Goal: Task Accomplishment & Management: Complete application form

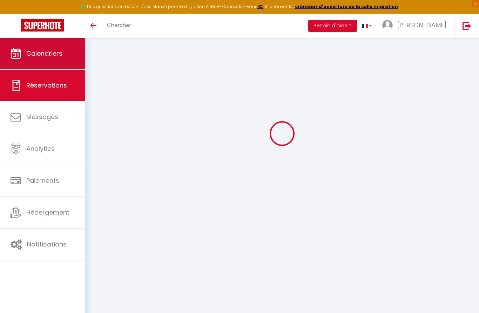
click at [46, 42] on link "Calendriers" at bounding box center [42, 54] width 85 height 32
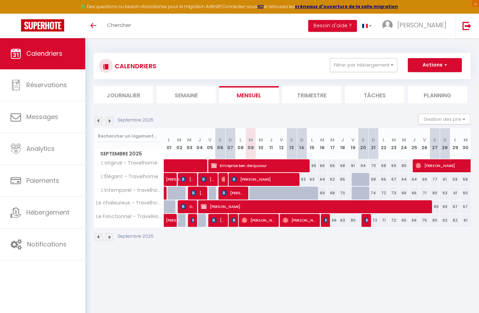
click at [238, 190] on span "[PERSON_NAME] Lasoce" at bounding box center [233, 192] width 24 height 13
select select "OK"
select select "0"
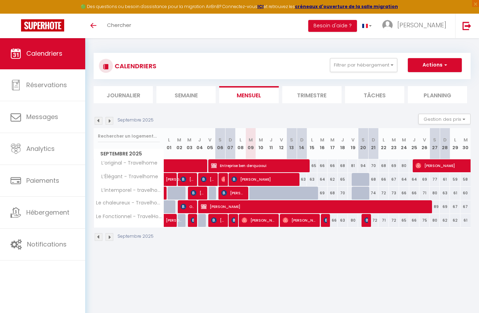
select select "1"
select select
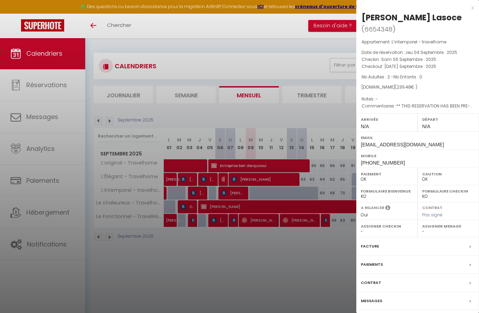
click at [240, 254] on div at bounding box center [239, 156] width 479 height 313
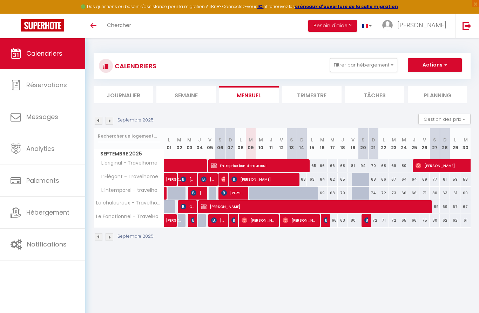
click at [446, 63] on span "button" at bounding box center [444, 64] width 4 height 7
click at [419, 81] on link "Nouvelle réservation" at bounding box center [427, 81] width 61 height 11
select select
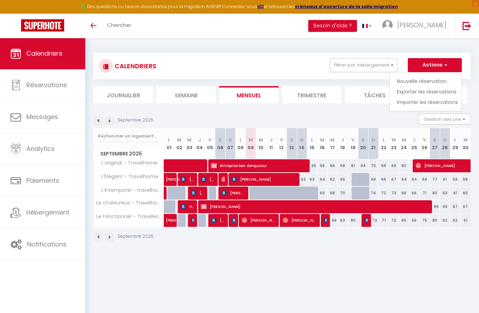
select select
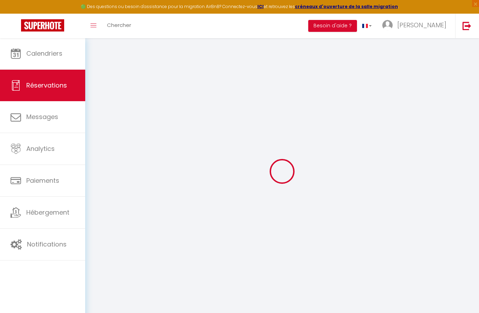
select select
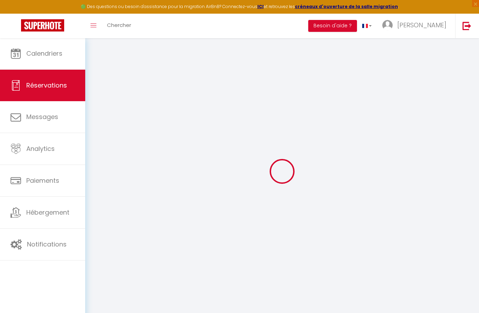
select select
checkbox input "false"
select select
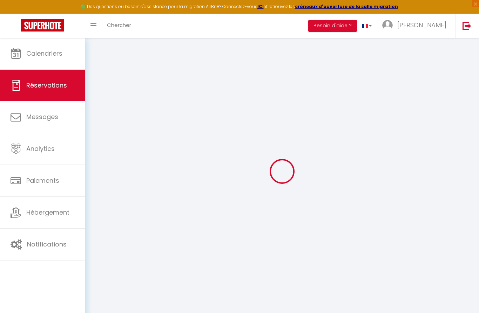
select select
checkbox input "false"
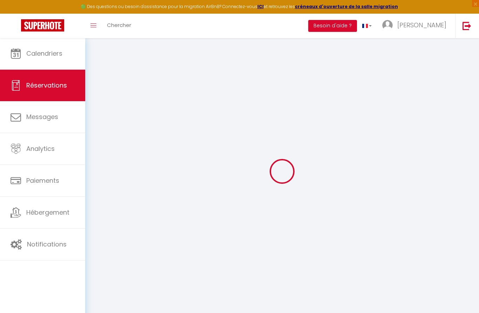
select select
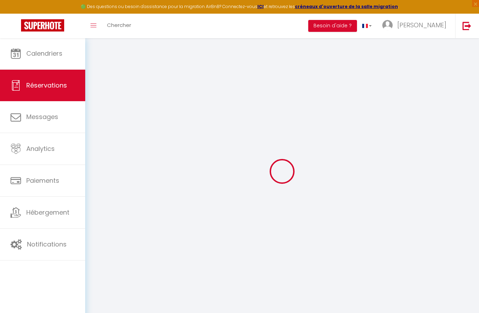
select select
checkbox input "false"
select select
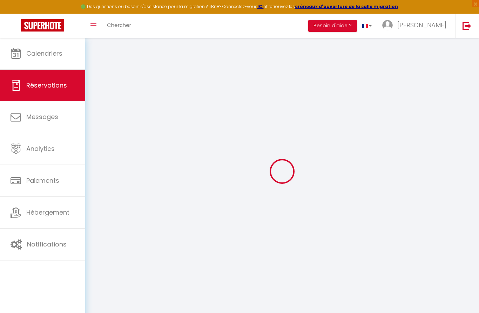
select select
checkbox input "false"
select select
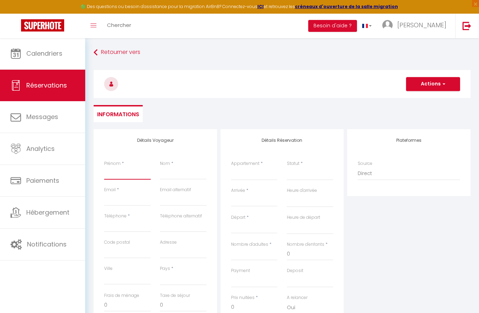
click at [116, 176] on input "Prénom" at bounding box center [127, 173] width 47 height 13
type input "C"
select select
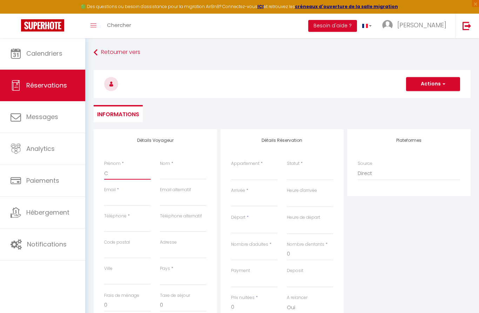
select select
checkbox input "false"
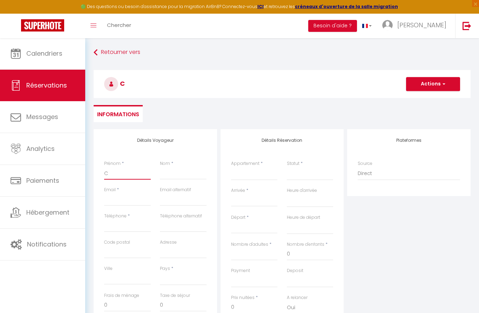
type input "Ca"
select select
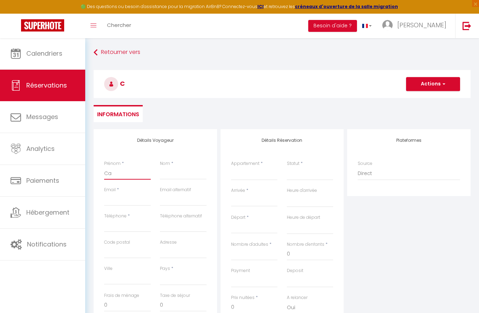
select select
checkbox input "false"
type input "Cam"
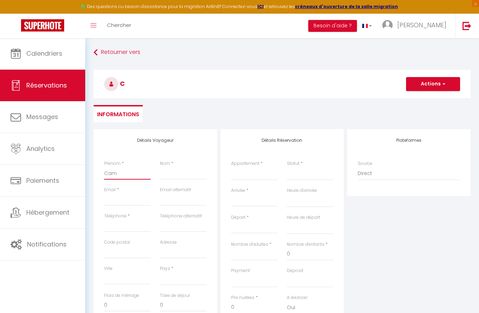
select select
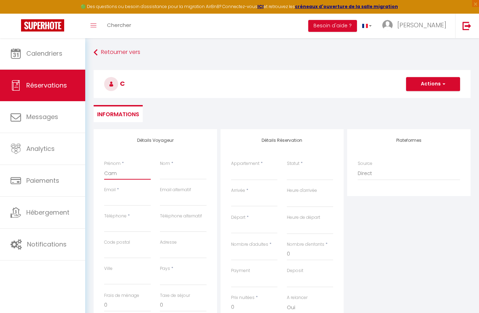
select select
checkbox input "false"
type input "Cami"
select select
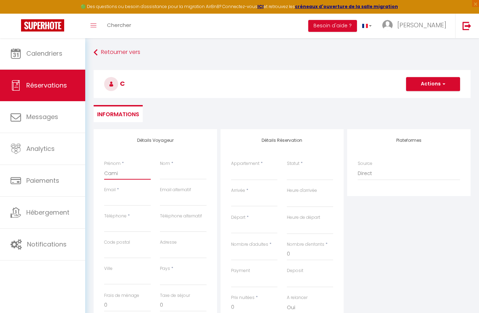
select select
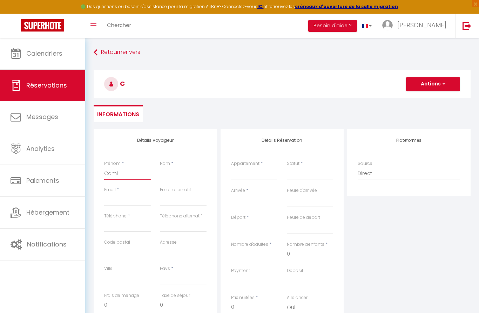
select select
checkbox input "false"
type input "Camil"
select select
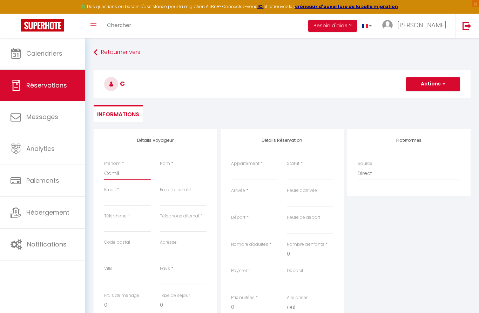
select select
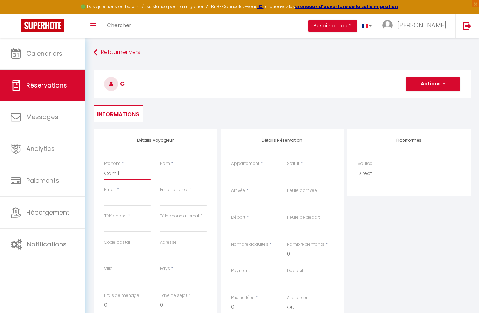
checkbox input "false"
type input "Camila"
select select
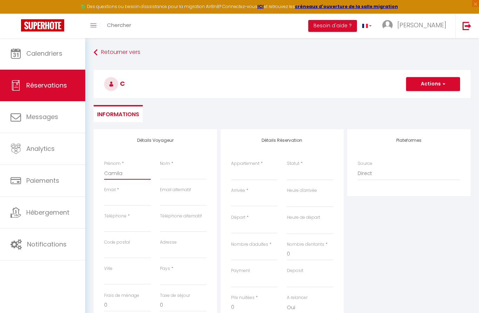
select select
checkbox input "false"
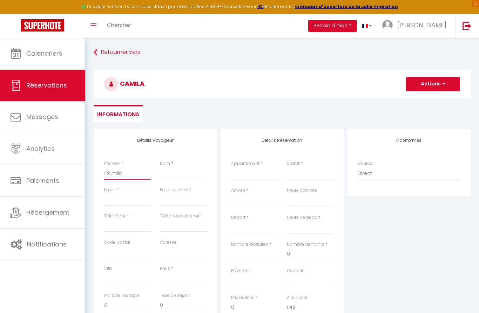
type input "Camila"
click at [174, 171] on input "Nom" at bounding box center [183, 173] width 47 height 13
type input "e"
select select
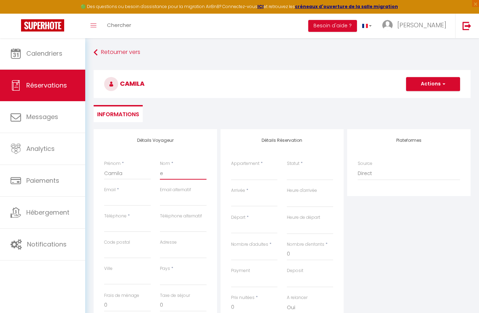
select select
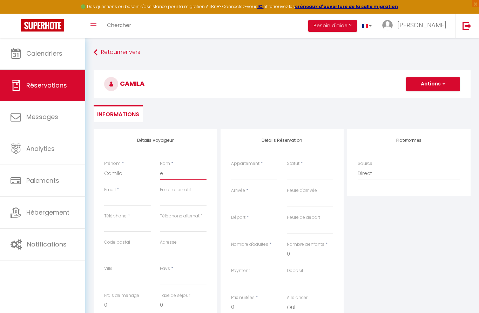
checkbox input "false"
type input "es"
select select
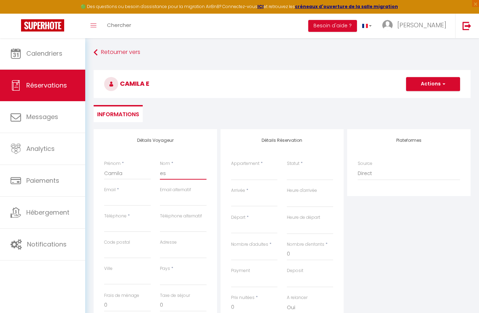
select select
checkbox input "false"
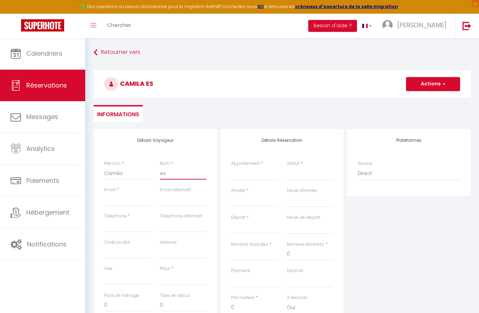
type input "est"
select select
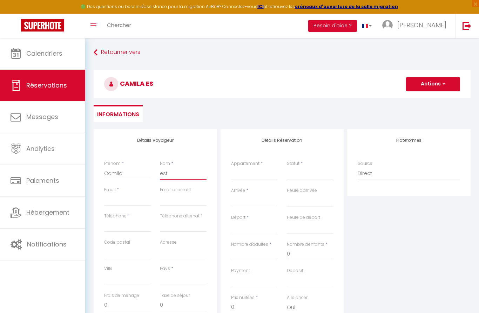
select select
checkbox input "false"
type input "esth"
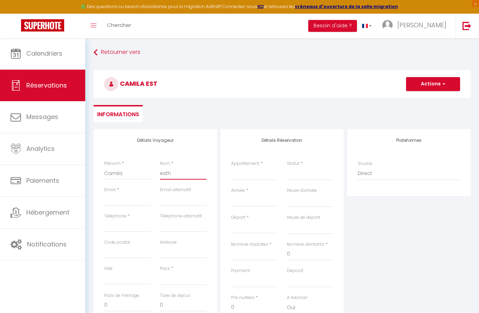
select select
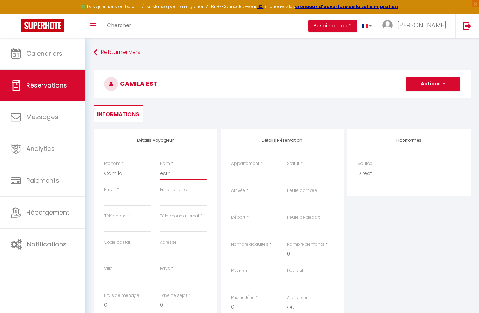
select select
checkbox input "false"
type input "esthe"
select select
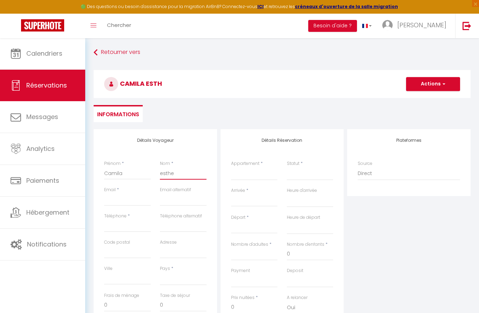
select select
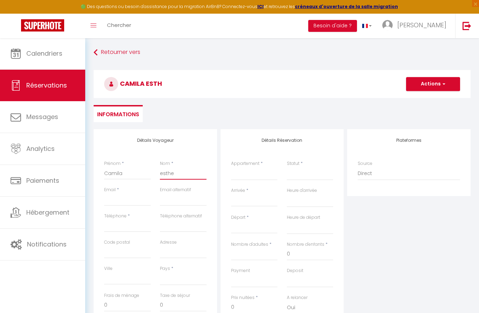
select select
checkbox input "false"
type input "esther"
select select
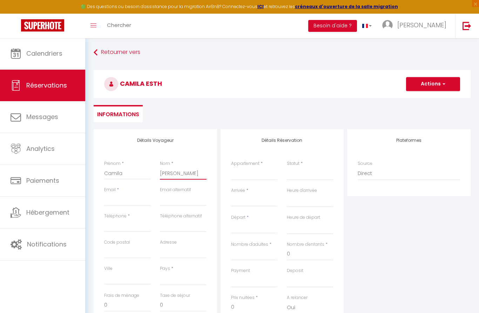
select select
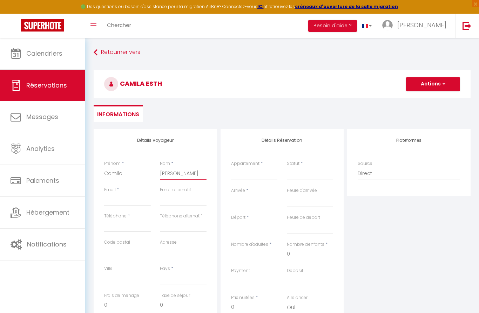
checkbox input "false"
type input "esther"
click at [116, 203] on input "Email client" at bounding box center [127, 199] width 47 height 13
type input "s"
select select
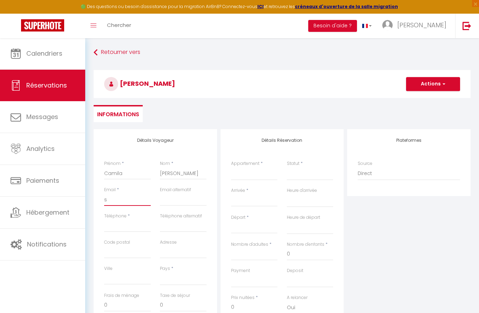
select select
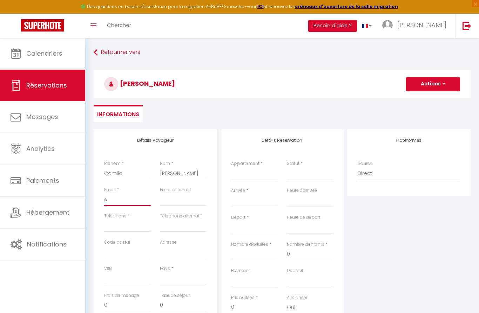
select select
checkbox input "false"
type input "sc"
select select
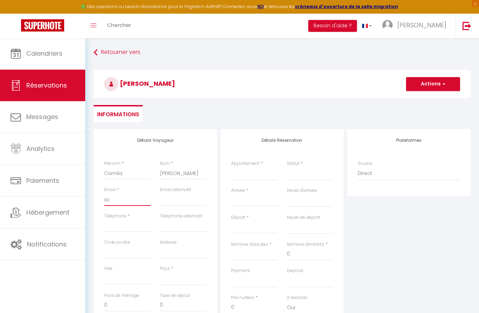
select select
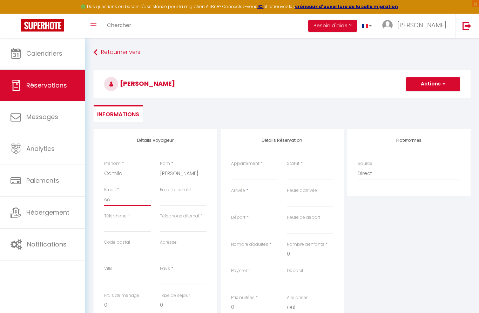
checkbox input "false"
type input "sci"
select select
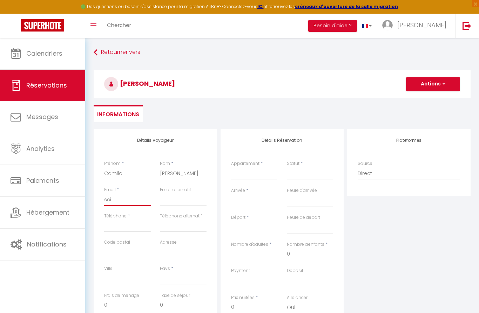
select select
checkbox input "false"
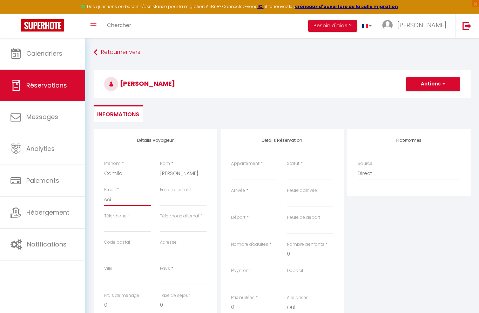
type input "scit"
select select
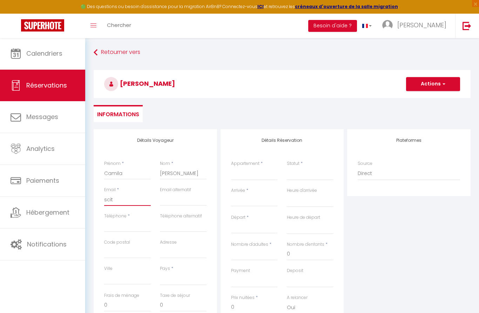
select select
checkbox input "false"
type input "scitr"
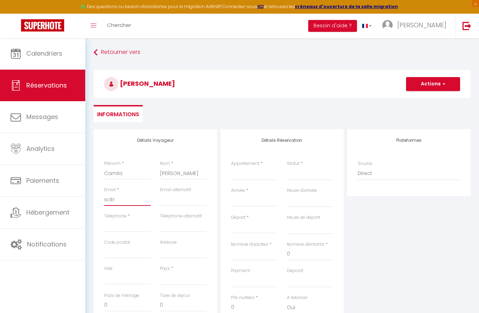
select select
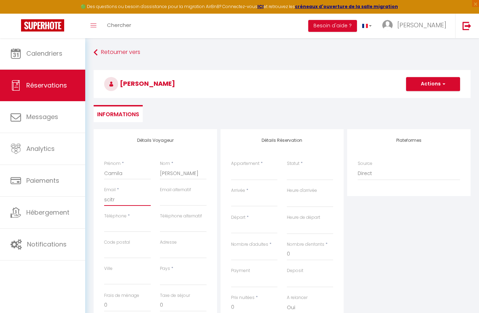
select select
checkbox input "false"
type input "scitra"
select select
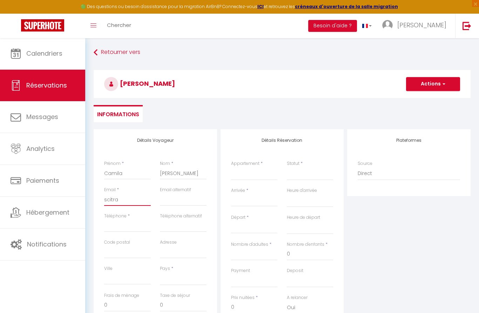
select select
click at [113, 229] on input "Téléphone" at bounding box center [127, 226] width 47 height 13
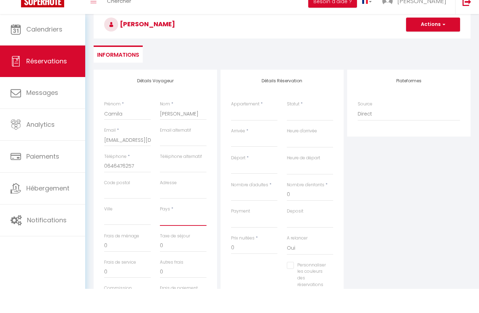
scroll to position [60, 0]
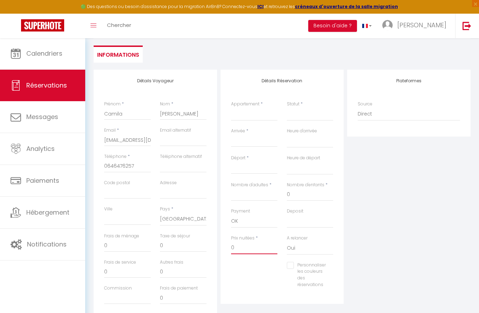
click at [242, 244] on input "0" at bounding box center [254, 248] width 47 height 13
click at [242, 246] on input "0" at bounding box center [254, 248] width 47 height 13
click at [141, 248] on input "0" at bounding box center [127, 246] width 47 height 13
click at [249, 117] on select "L’original - Travelhome Le chaleureux - Travelhome Le Fonctionnel - TravelHome …" at bounding box center [254, 114] width 47 height 13
click at [301, 117] on select "Confirmé Non Confirmé [PERSON_NAME] par le voyageur No Show Request" at bounding box center [310, 114] width 47 height 13
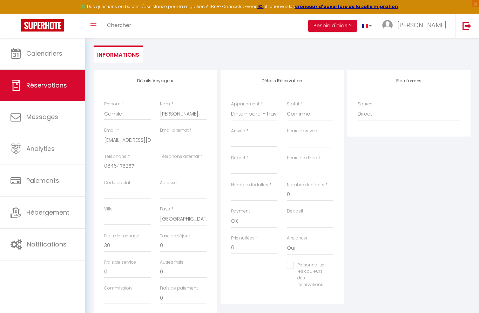
click at [246, 143] on input "Arrivée" at bounding box center [254, 141] width 47 height 9
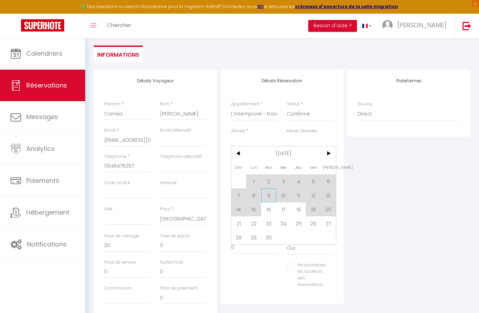
click at [267, 197] on span "9" at bounding box center [268, 196] width 15 height 14
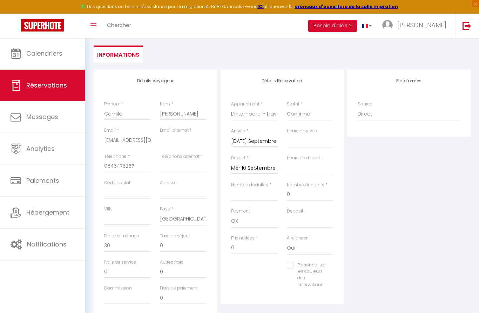
click at [258, 169] on input "Mer 10 Septembre 2025" at bounding box center [254, 168] width 47 height 9
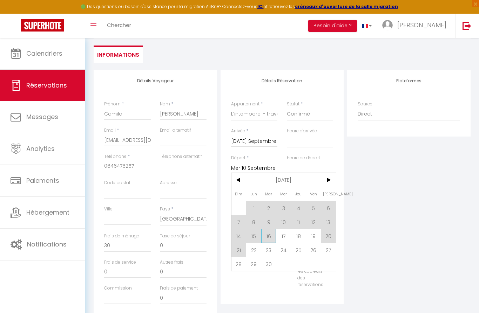
click at [263, 239] on span "16" at bounding box center [268, 236] width 15 height 14
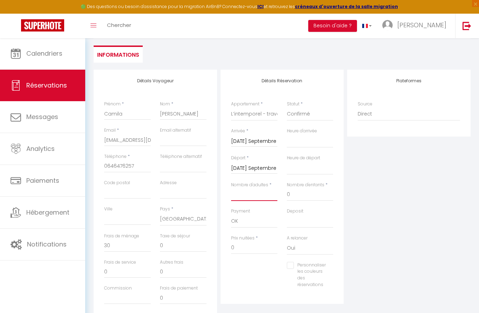
click at [244, 198] on input "Nombre d'adultes" at bounding box center [254, 195] width 47 height 13
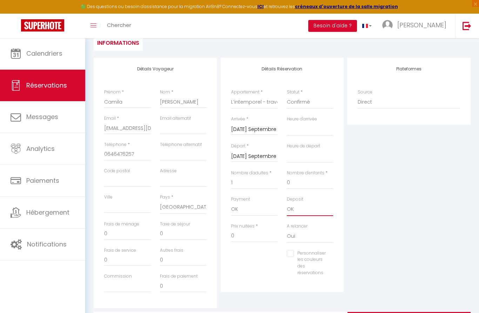
scroll to position [82, 0]
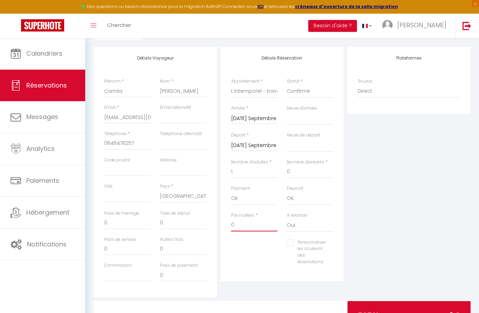
click at [243, 223] on input "0" at bounding box center [254, 225] width 47 height 13
click at [113, 227] on input "0" at bounding box center [127, 223] width 47 height 13
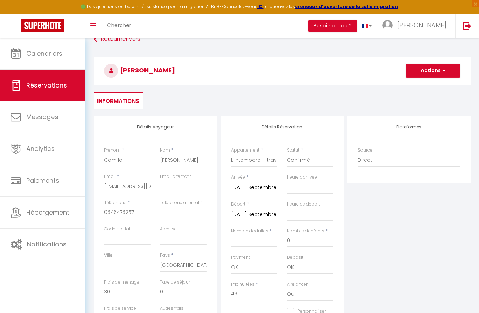
click at [428, 73] on button "Actions" at bounding box center [433, 71] width 54 height 14
click at [426, 84] on link "Enregistrer" at bounding box center [425, 86] width 55 height 9
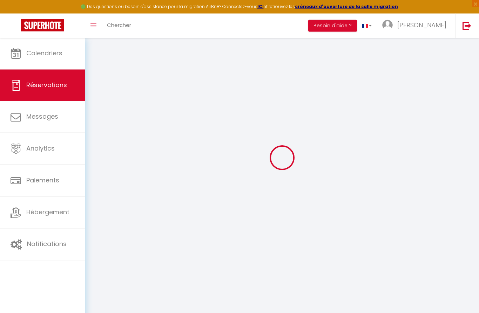
scroll to position [14, 0]
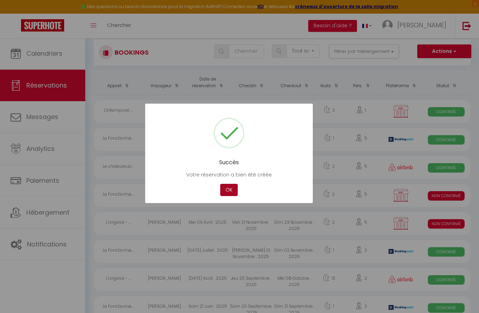
click at [230, 196] on button "OK" at bounding box center [229, 190] width 18 height 12
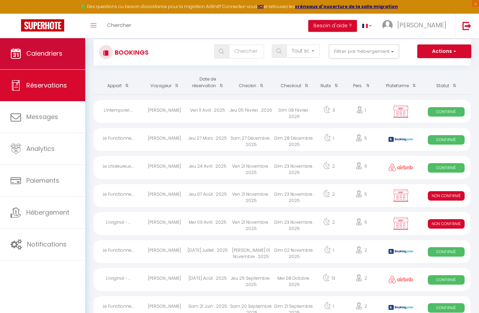
click at [47, 59] on link "Calendriers" at bounding box center [42, 54] width 85 height 32
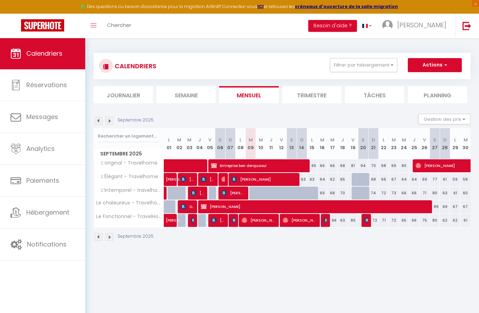
click at [98, 121] on img at bounding box center [99, 121] width 8 height 8
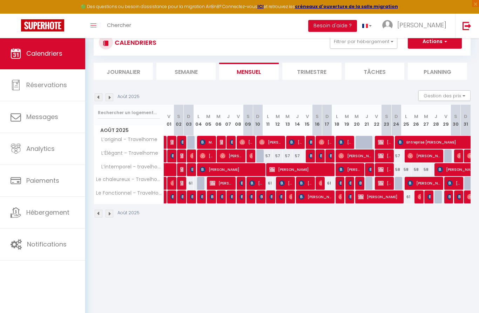
scroll to position [25, 0]
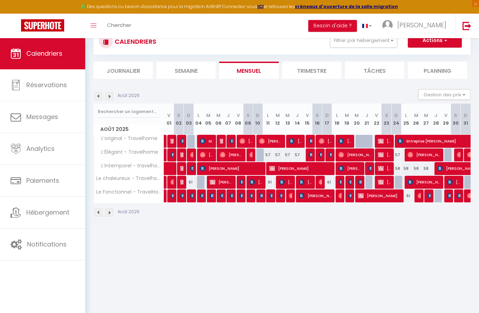
click at [101, 97] on img at bounding box center [99, 97] width 8 height 8
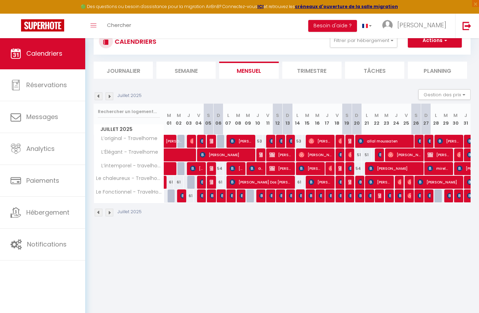
click at [111, 94] on img at bounding box center [110, 97] width 8 height 8
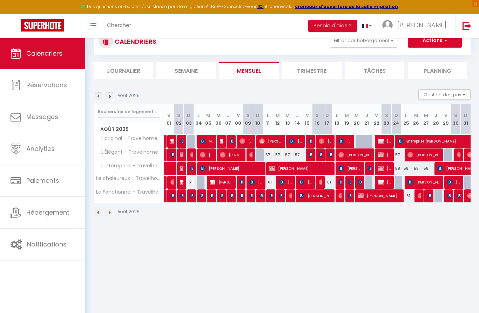
click at [110, 95] on img at bounding box center [110, 97] width 8 height 8
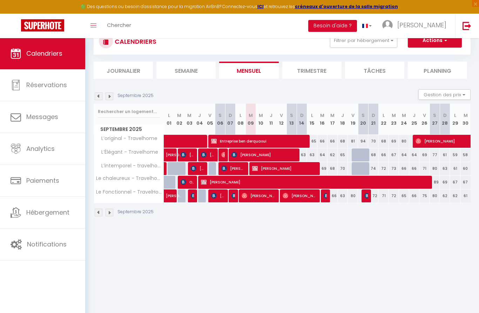
click at [109, 95] on img at bounding box center [110, 97] width 8 height 8
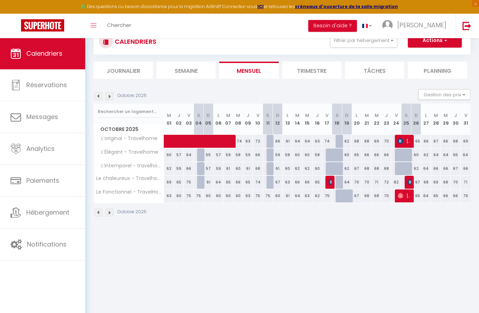
click at [96, 96] on img at bounding box center [99, 97] width 8 height 8
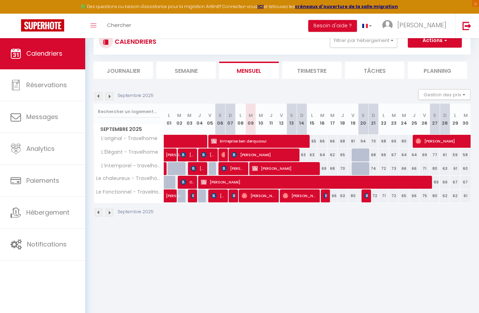
click at [420, 43] on button "Actions" at bounding box center [435, 41] width 54 height 14
click at [414, 56] on link "Nouvelle réservation" at bounding box center [427, 57] width 61 height 11
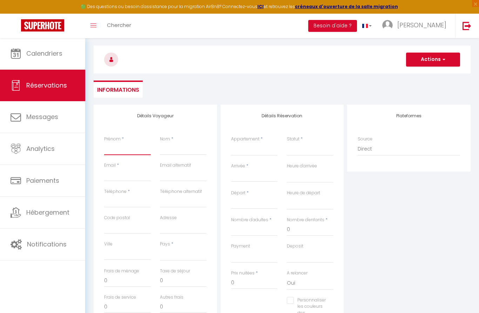
click at [126, 154] on input "Prénom" at bounding box center [127, 149] width 47 height 13
click at [110, 150] on input "Prénom" at bounding box center [127, 149] width 47 height 13
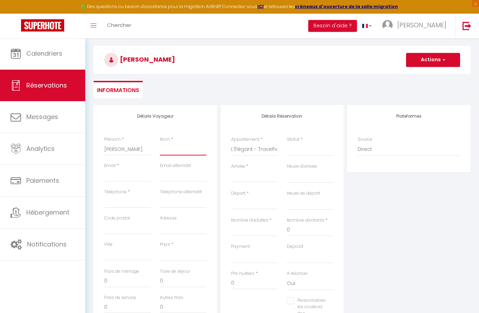
click at [196, 150] on input "Nom" at bounding box center [183, 149] width 47 height 13
click at [121, 176] on input "Email client" at bounding box center [127, 175] width 47 height 13
click at [110, 204] on input "Téléphone" at bounding box center [127, 202] width 47 height 13
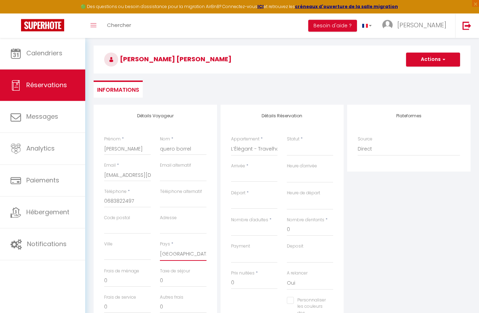
scroll to position [25, 0]
click at [253, 175] on input "Arrivée" at bounding box center [254, 176] width 47 height 9
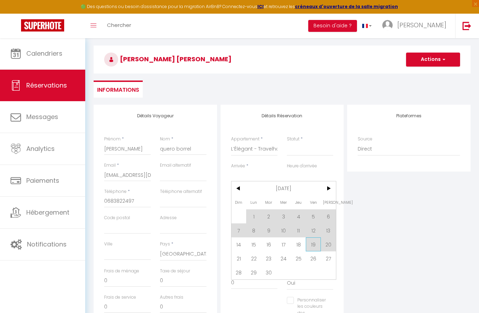
click at [312, 243] on span "19" at bounding box center [313, 245] width 15 height 14
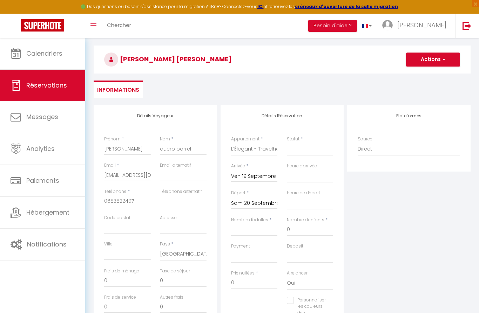
click at [254, 203] on input "Sam 20 Septembre 2025" at bounding box center [254, 203] width 47 height 9
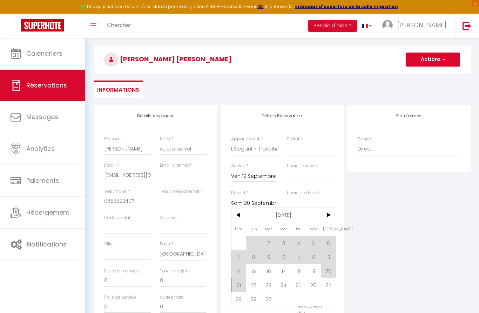
click at [240, 284] on span "21" at bounding box center [238, 285] width 15 height 14
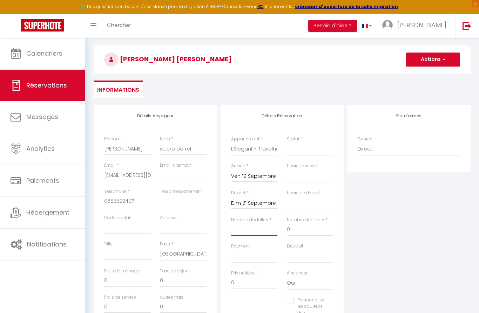
click at [246, 232] on input "Nombre d'adultes" at bounding box center [254, 230] width 47 height 13
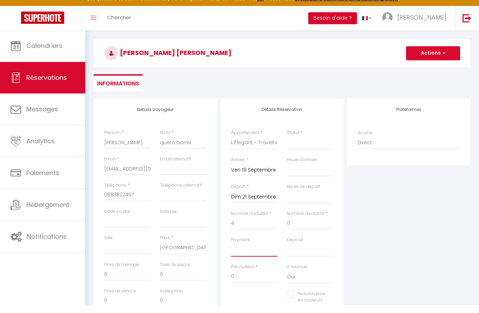
scroll to position [31, 0]
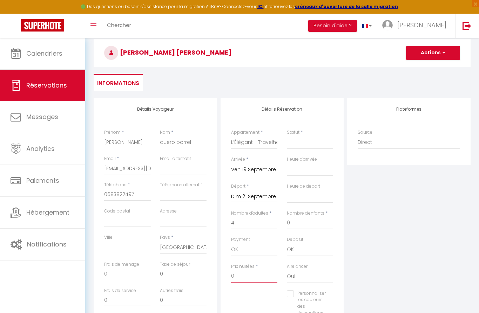
click at [252, 275] on input "0" at bounding box center [254, 276] width 47 height 13
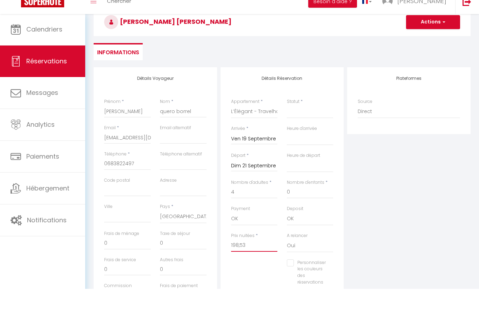
scroll to position [47, 0]
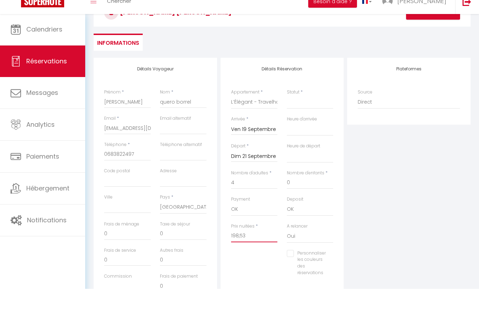
click at [238, 254] on input "198,53" at bounding box center [254, 260] width 47 height 13
click at [114, 252] on input "0" at bounding box center [127, 258] width 47 height 13
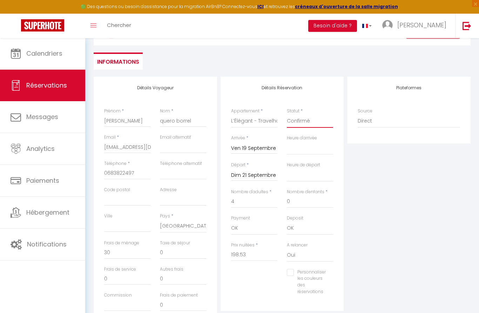
scroll to position [37, 0]
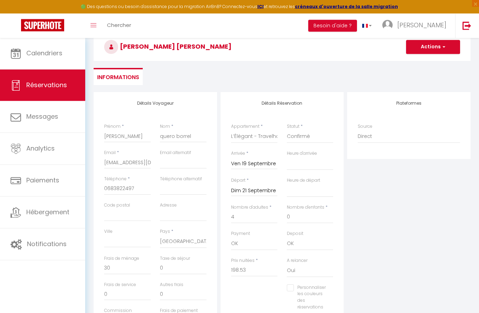
click at [432, 46] on button "Actions" at bounding box center [433, 47] width 54 height 14
click at [423, 62] on link "Enregistrer" at bounding box center [425, 62] width 55 height 9
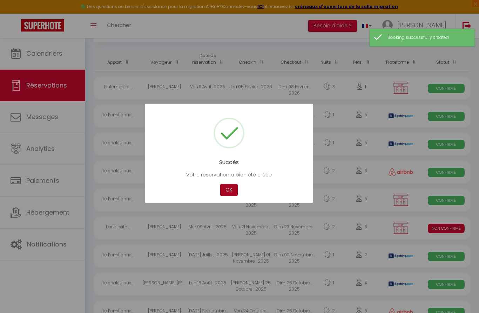
click at [229, 190] on button "OK" at bounding box center [229, 190] width 18 height 12
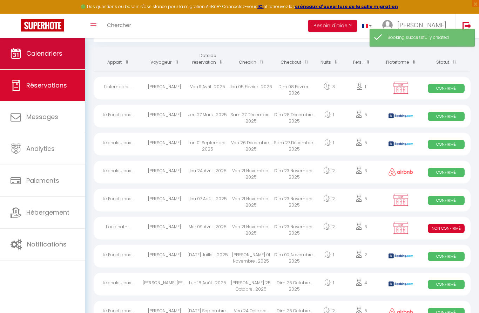
click at [55, 63] on link "Calendriers" at bounding box center [42, 54] width 85 height 32
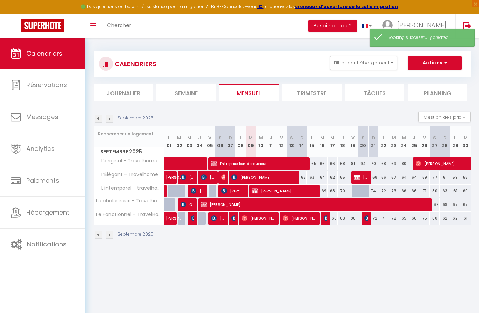
scroll to position [2, 0]
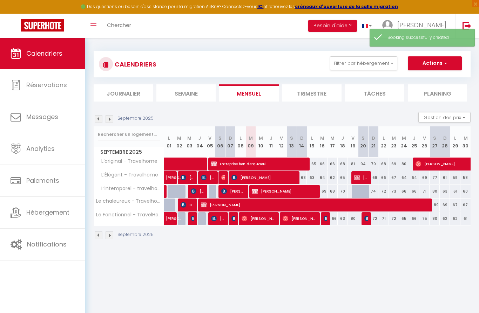
click at [436, 64] on button "Actions" at bounding box center [435, 63] width 54 height 14
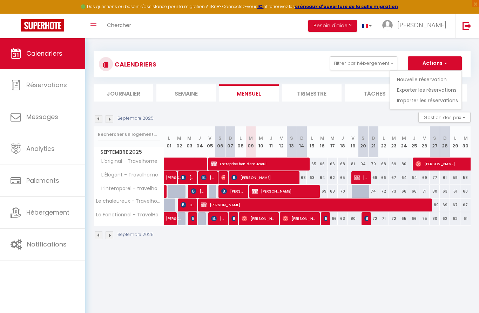
click at [420, 80] on link "Nouvelle réservation" at bounding box center [427, 79] width 61 height 11
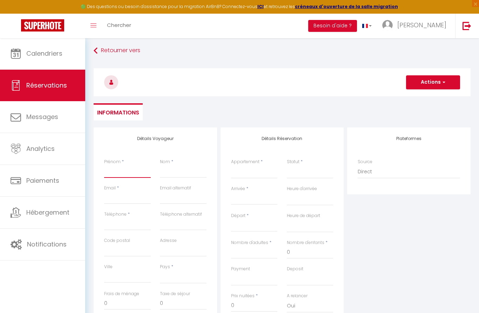
click at [125, 174] on input "Prénom" at bounding box center [127, 171] width 47 height 13
click at [178, 172] on input "Nom" at bounding box center [183, 171] width 47 height 13
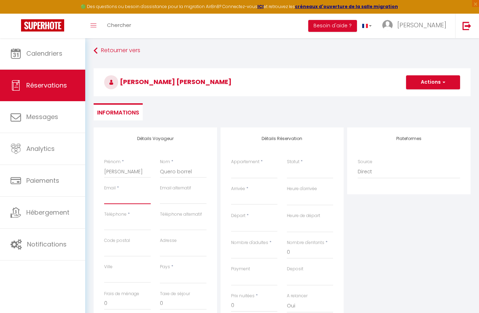
click at [126, 201] on input "Email client" at bounding box center [127, 198] width 47 height 13
click at [129, 222] on input "Téléphone" at bounding box center [127, 224] width 47 height 13
click at [237, 198] on input "Arrivée" at bounding box center [254, 199] width 47 height 9
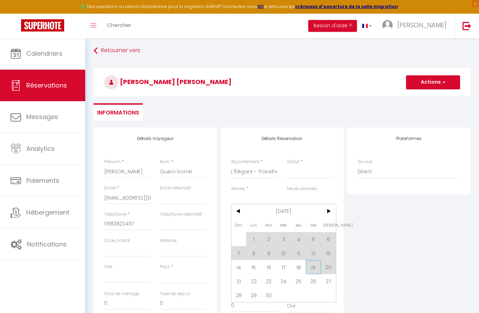
click at [311, 267] on span "19" at bounding box center [313, 267] width 15 height 14
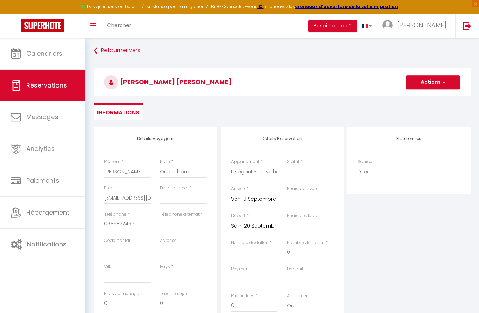
click at [258, 222] on input "Sam 20 Septembre 2025" at bounding box center [254, 226] width 47 height 9
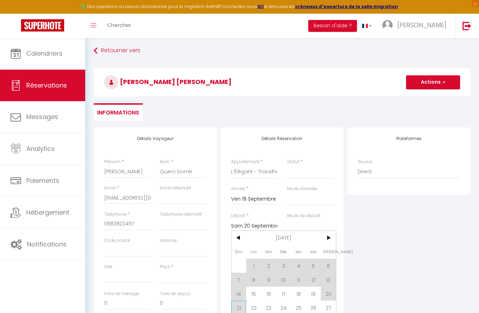
click at [241, 305] on span "21" at bounding box center [238, 308] width 15 height 14
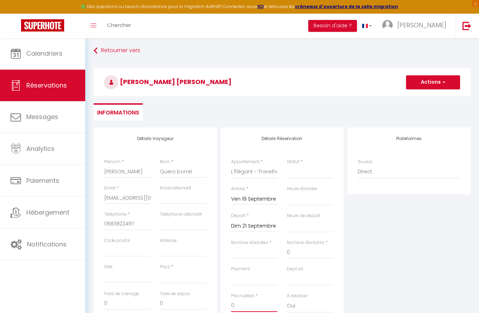
click at [241, 312] on html "🟢 Des questions ou besoin d'assistance pour la migration AirBnB? Connectez-vous…" at bounding box center [239, 154] width 479 height 313
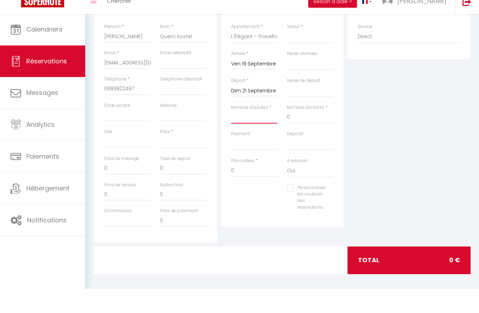
click at [253, 135] on input "Nombre d'adultes" at bounding box center [254, 141] width 47 height 13
click at [243, 189] on input "0" at bounding box center [254, 195] width 47 height 13
click at [119, 186] on input "0" at bounding box center [127, 192] width 47 height 13
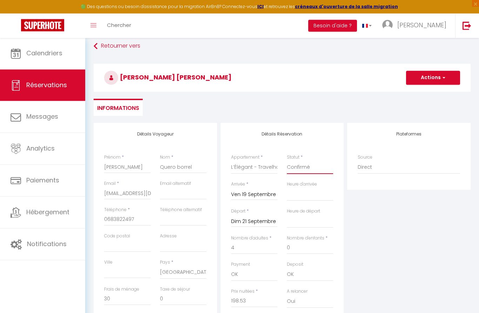
scroll to position [0, 0]
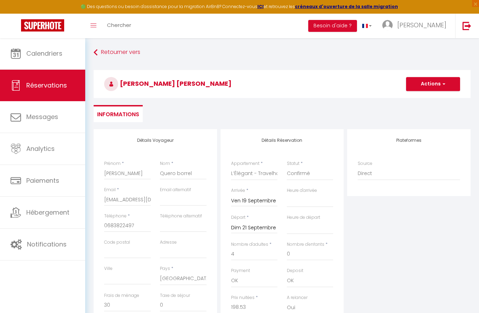
click at [441, 86] on span "button" at bounding box center [443, 84] width 4 height 6
click at [419, 97] on link "Enregistrer" at bounding box center [425, 99] width 55 height 9
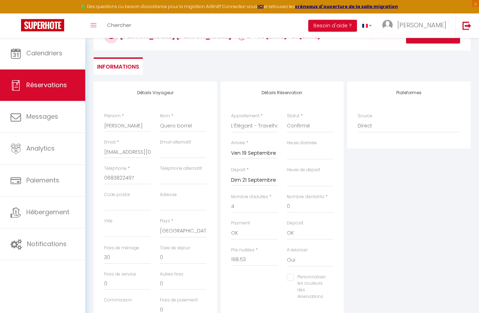
scroll to position [48, 0]
click at [241, 256] on input "0" at bounding box center [254, 260] width 47 height 13
click at [141, 256] on input "0" at bounding box center [127, 258] width 47 height 13
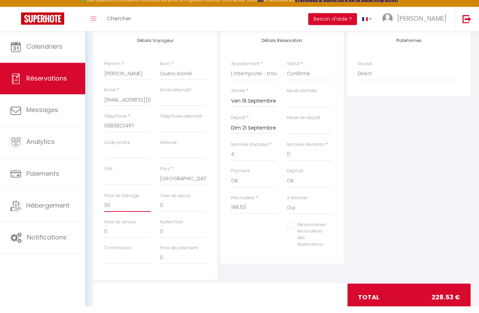
scroll to position [42, 0]
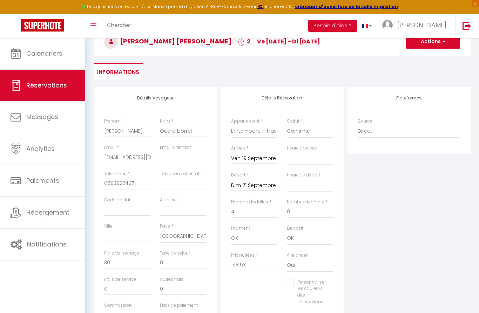
click at [450, 46] on button "Actions" at bounding box center [433, 42] width 54 height 14
click at [431, 57] on link "Enregistrer" at bounding box center [425, 57] width 55 height 9
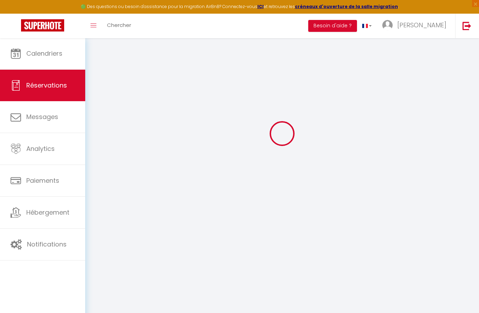
scroll to position [38, 0]
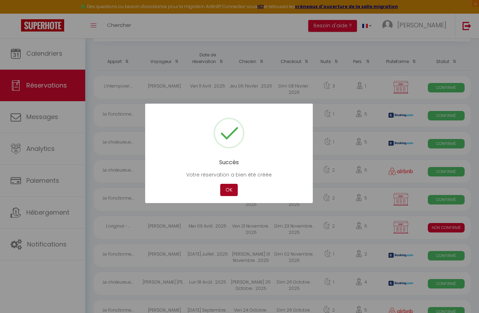
click at [228, 196] on button "OK" at bounding box center [229, 190] width 18 height 12
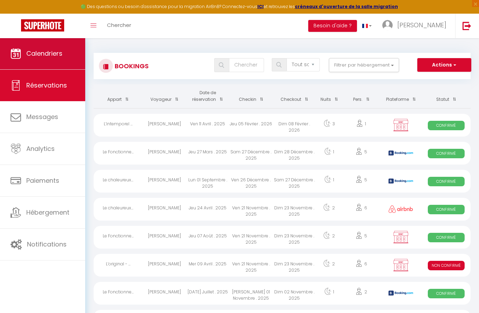
click at [64, 58] on link "Calendriers" at bounding box center [42, 54] width 85 height 32
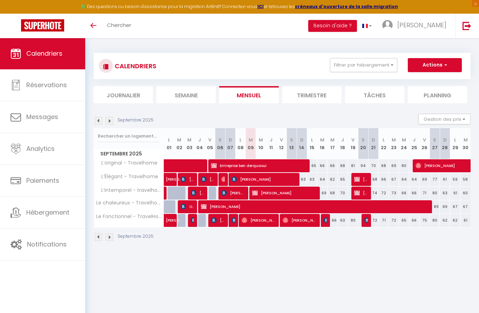
click at [110, 121] on img at bounding box center [110, 121] width 8 height 8
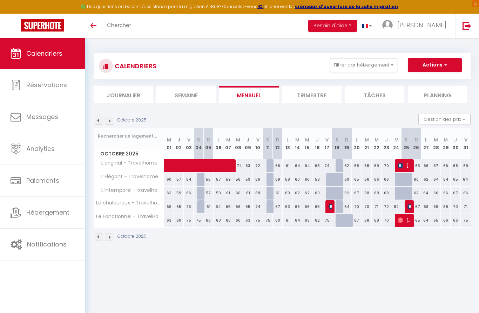
click at [201, 178] on div at bounding box center [202, 179] width 10 height 13
type input "70"
type input "[PERSON_NAME] 04 Octobre 2025"
type input "Dim 05 Octobre 2025"
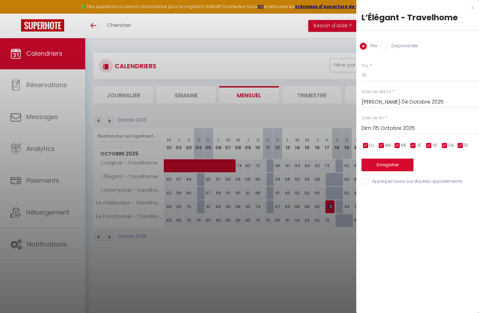
click at [261, 298] on div at bounding box center [239, 156] width 479 height 313
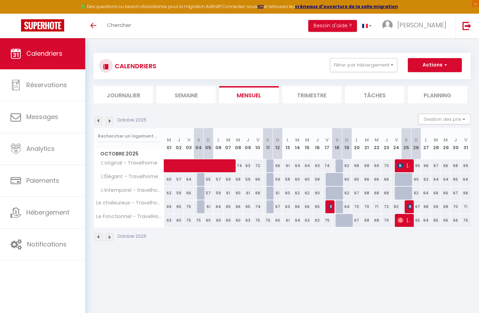
click at [435, 62] on button "Actions" at bounding box center [435, 65] width 54 height 14
click at [425, 81] on link "Nouvelle réservation" at bounding box center [427, 81] width 61 height 11
select select
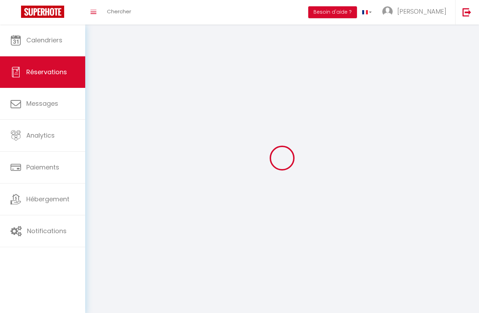
select select
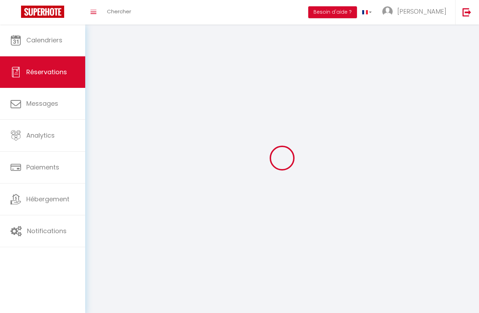
select select
checkbox input "false"
select select
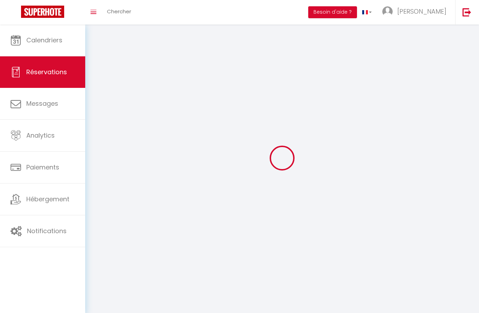
select select
checkbox input "false"
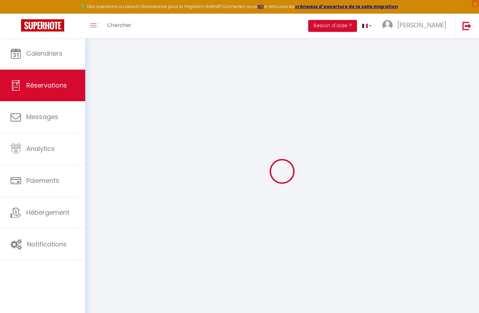
select select
checkbox input "false"
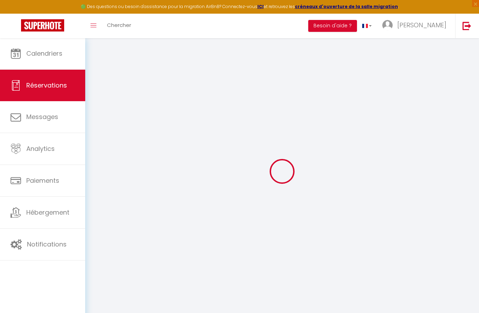
select select
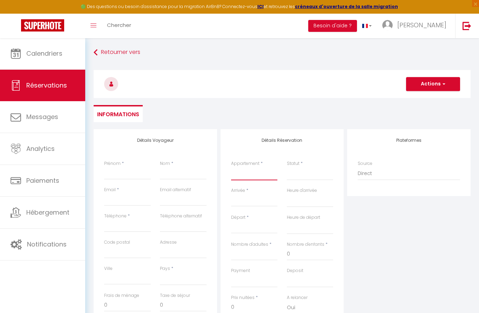
select select "60697"
select select
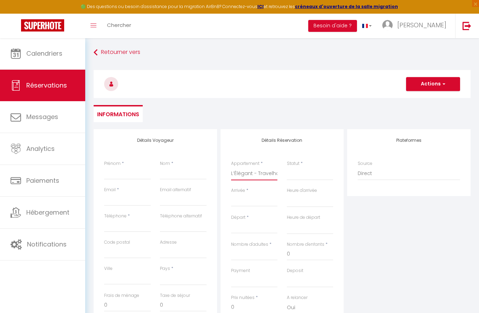
select select
checkbox input "false"
select select
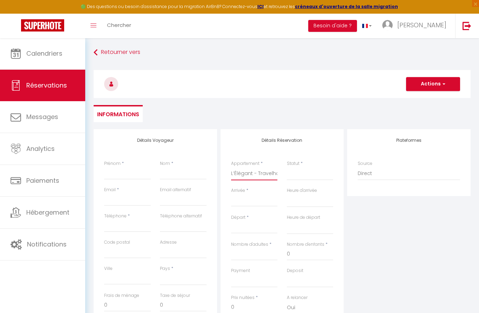
select select
checkbox input "false"
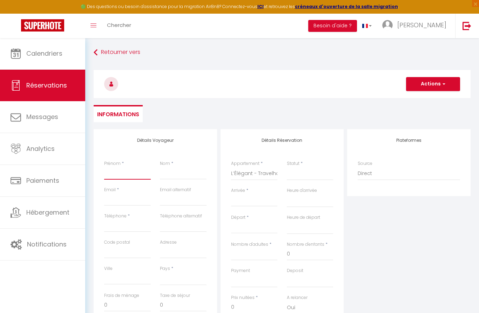
click at [130, 173] on input "Prénom" at bounding box center [127, 173] width 47 height 13
type input "C"
select select
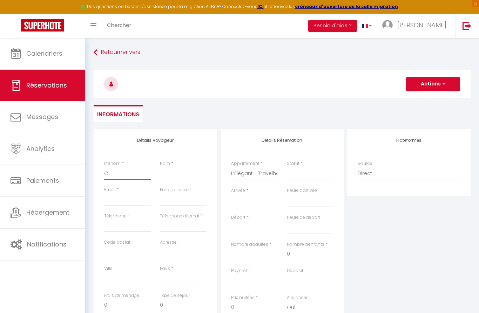
select select
checkbox input "false"
type input "Cm"
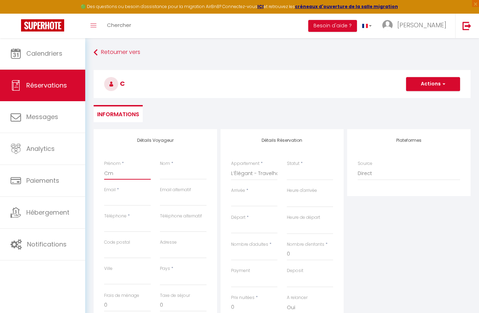
select select
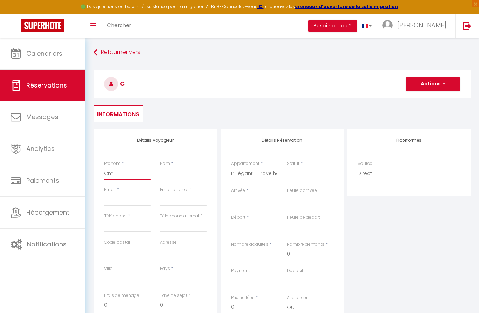
select select
checkbox input "false"
type input "Cml"
select select
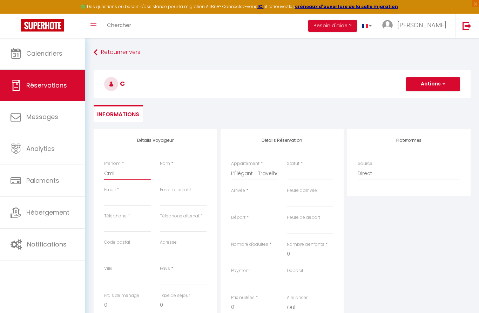
select select
checkbox input "false"
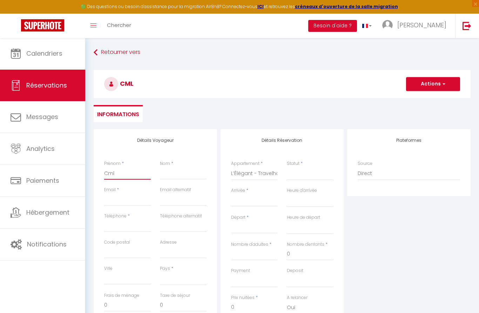
type input "Cmla"
select select
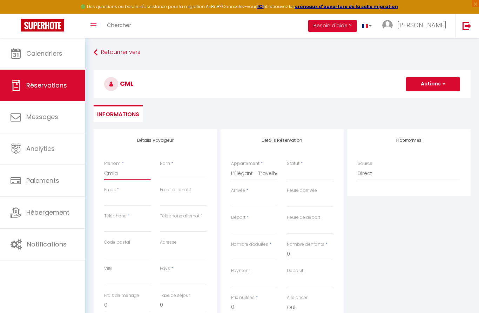
select select
checkbox input "false"
type input "Cmlar"
select select
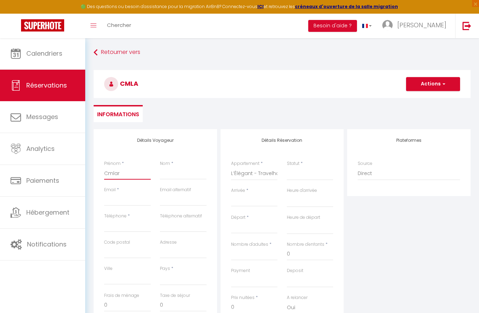
select select
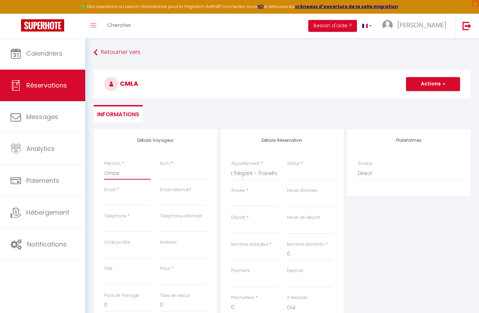
checkbox input "false"
type input "Cmlara"
select select
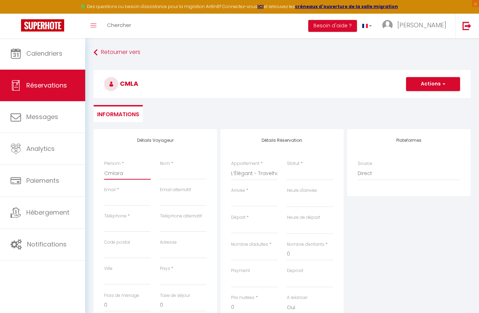
select select
checkbox input "false"
type input "Cmlar"
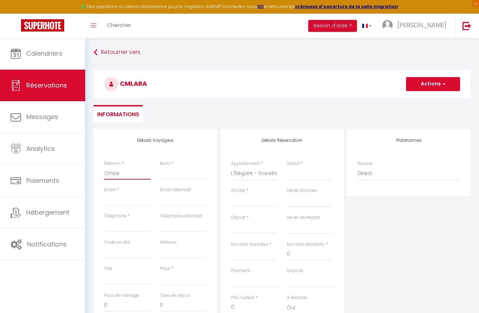
select select
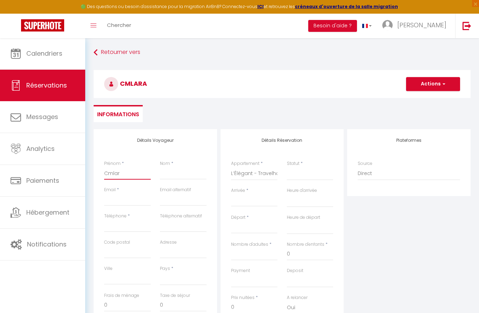
select select
checkbox input "false"
type input "Cmla"
select select
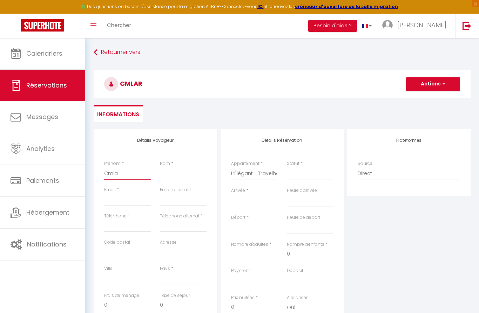
select select
checkbox input "false"
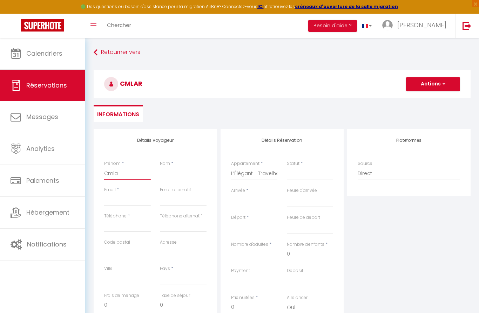
type input "Cml"
select select
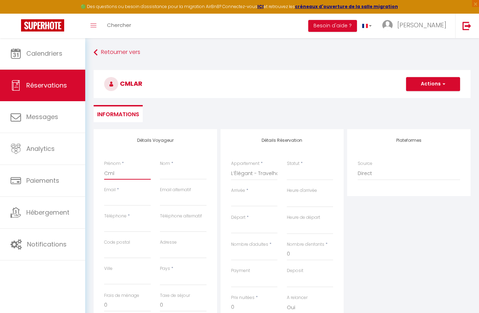
select select
checkbox input "false"
type input "Cm"
select select
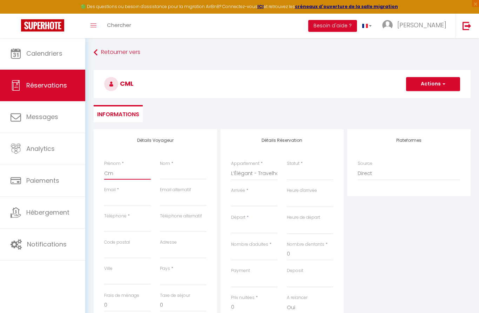
select select
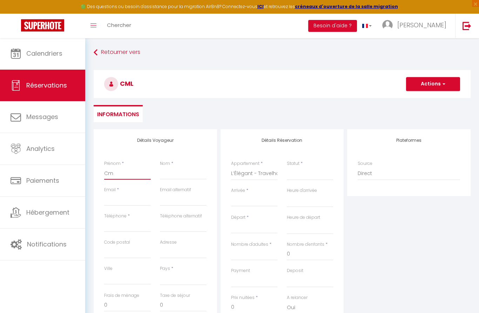
checkbox input "false"
type input "C"
select select
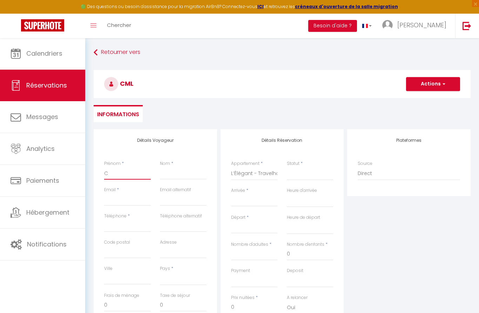
select select
checkbox input "false"
type input "Cl"
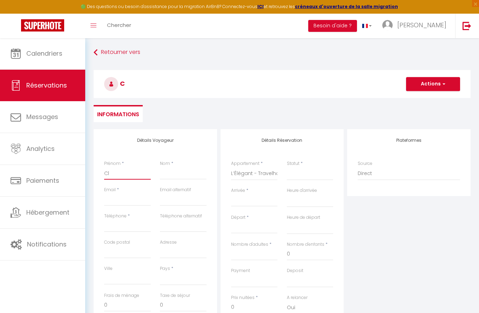
select select
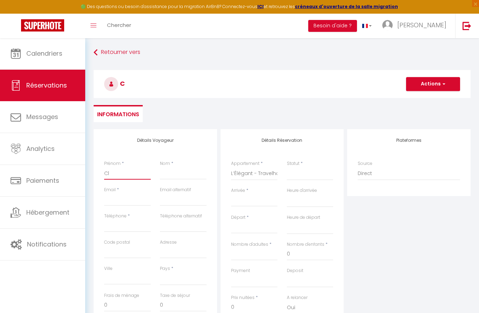
select select
checkbox input "false"
type input "Cla"
select select
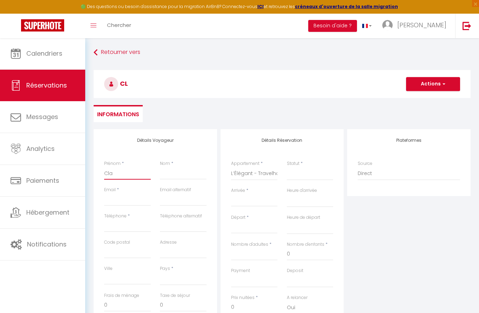
select select
checkbox input "false"
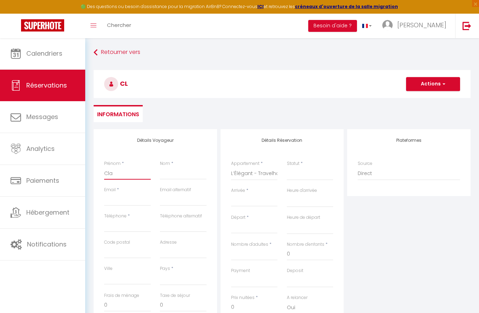
type input "Clar"
select select
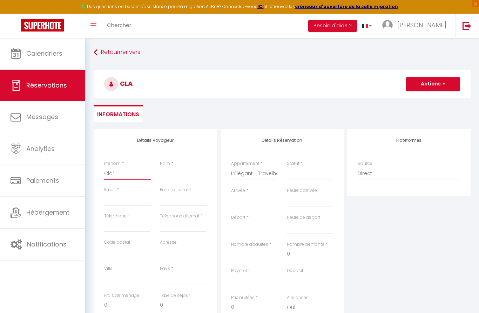
select select
checkbox input "false"
type input "[PERSON_NAME]"
select select
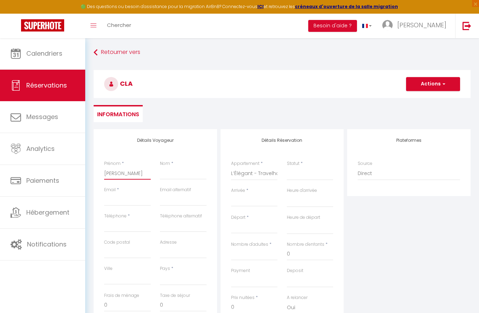
select select
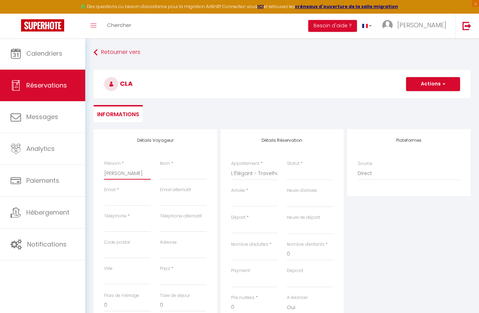
checkbox input "false"
type input "[PERSON_NAME]"
click at [184, 176] on input "Nom" at bounding box center [183, 173] width 47 height 13
type input "J"
select select
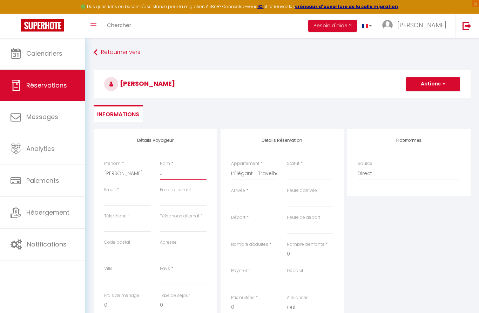
select select
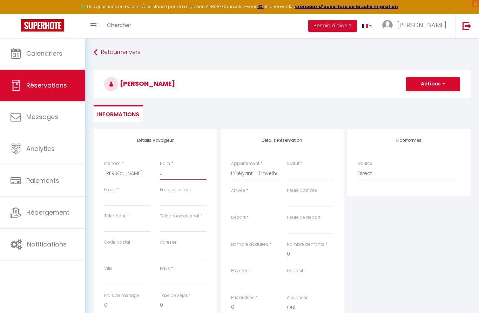
checkbox input "false"
type input "Jo"
select select
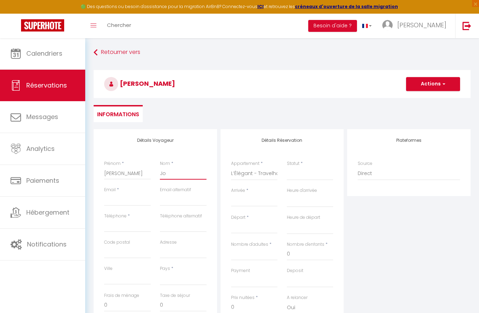
select select
checkbox input "false"
type input "Jol"
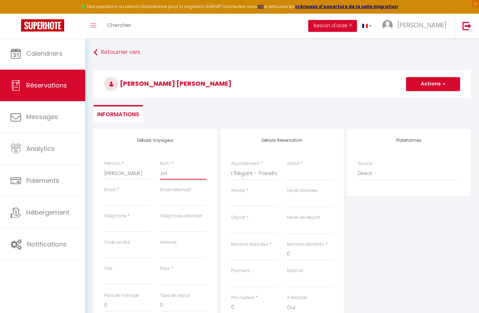
select select
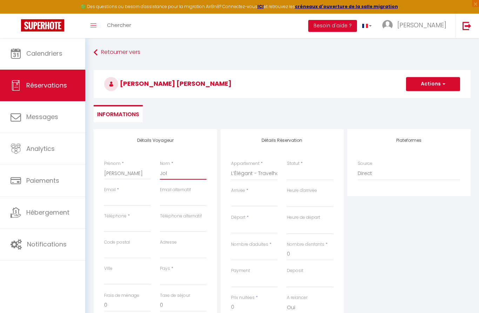
select select
checkbox input "false"
type input "Joly"
select select
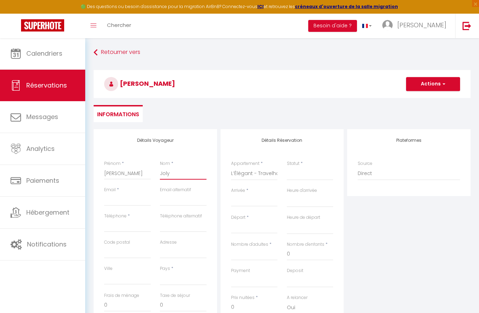
select select
checkbox input "false"
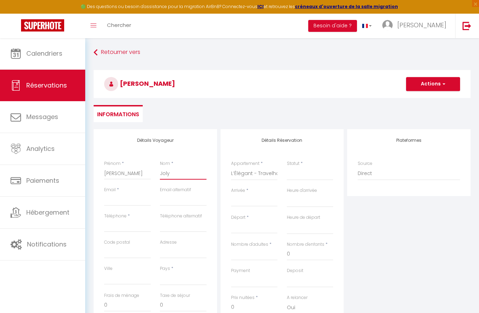
type input "Joly"
click at [127, 196] on input "Email client" at bounding box center [127, 199] width 47 height 13
type input "s"
select select
click at [115, 226] on input "Téléphone" at bounding box center [127, 226] width 47 height 13
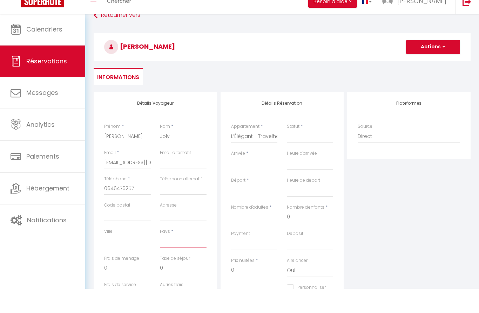
scroll to position [38, 0]
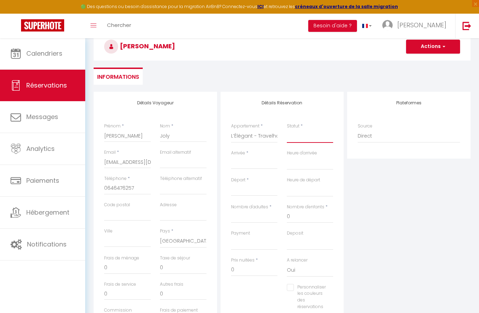
click at [307, 137] on select "Confirmé Non Confirmé [PERSON_NAME] par le voyageur No Show Request" at bounding box center [310, 136] width 47 height 13
click at [257, 163] on input "Arrivée" at bounding box center [254, 163] width 47 height 9
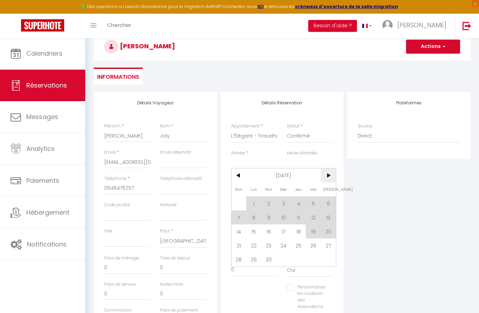
click at [332, 179] on span ">" at bounding box center [328, 176] width 15 height 14
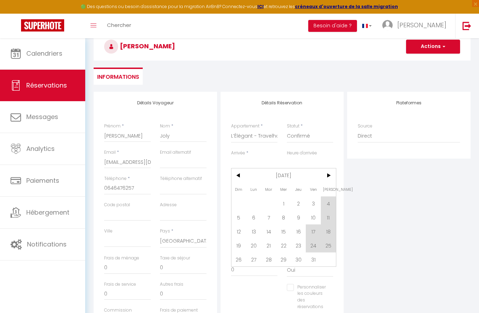
click at [333, 202] on span "4" at bounding box center [328, 204] width 15 height 14
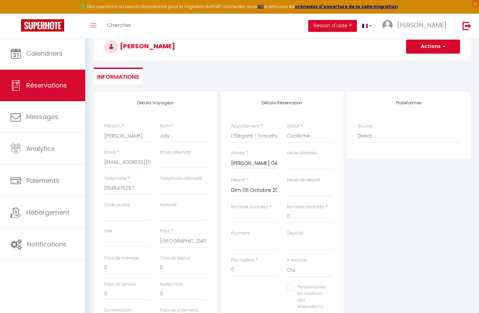
click at [328, 204] on div "Nombre d'enfants * 0" at bounding box center [310, 213] width 47 height 19
click at [247, 219] on input "Nombre d'adultes" at bounding box center [254, 217] width 47 height 13
click at [244, 267] on input "0" at bounding box center [254, 270] width 47 height 13
click at [130, 265] on input "0" at bounding box center [127, 268] width 47 height 13
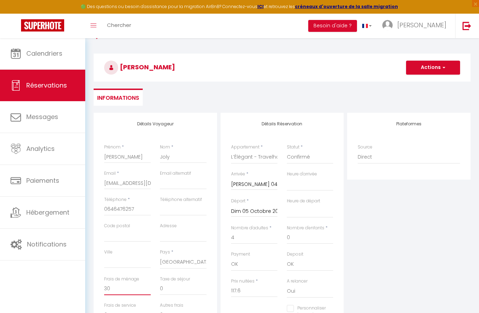
scroll to position [9, 0]
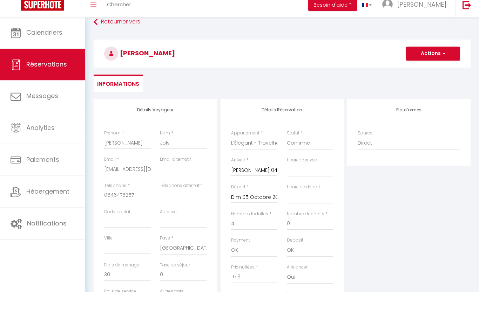
click at [427, 68] on button "Actions" at bounding box center [433, 75] width 54 height 14
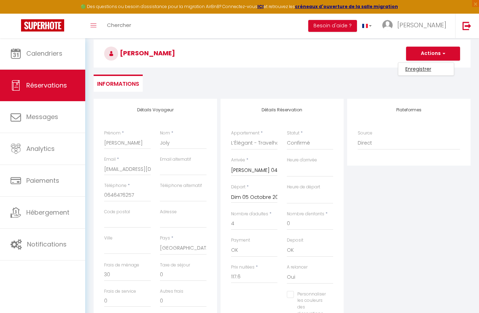
click at [417, 70] on link "Enregistrer" at bounding box center [425, 68] width 55 height 9
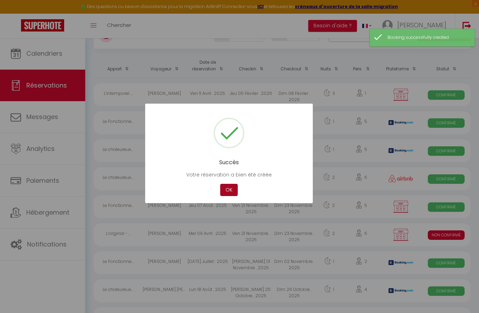
click at [233, 189] on button "OK" at bounding box center [229, 190] width 18 height 12
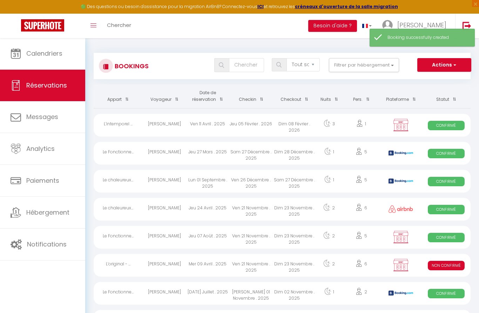
click at [426, 66] on button "Actions" at bounding box center [444, 65] width 54 height 14
click at [416, 79] on link "Nouvelle Réservation" at bounding box center [433, 80] width 75 height 9
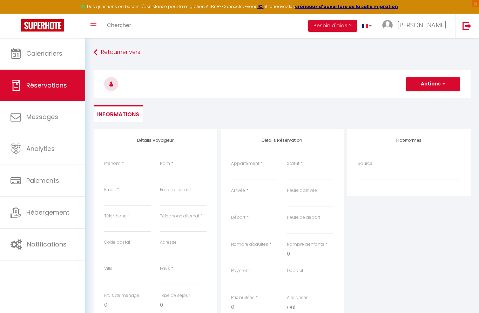
click at [256, 182] on div "Appartement * L’original - Travelhome Le chaleureux - Travelhome Le Fonctionnel…" at bounding box center [254, 174] width 56 height 27
click at [120, 175] on input "Prénom" at bounding box center [127, 173] width 47 height 13
click at [165, 175] on input "Nom" at bounding box center [183, 173] width 47 height 13
click at [124, 199] on input "Email client" at bounding box center [127, 199] width 47 height 13
click at [118, 227] on input "Téléphone" at bounding box center [127, 226] width 47 height 13
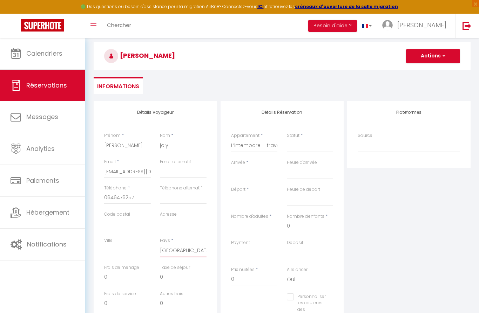
scroll to position [82, 0]
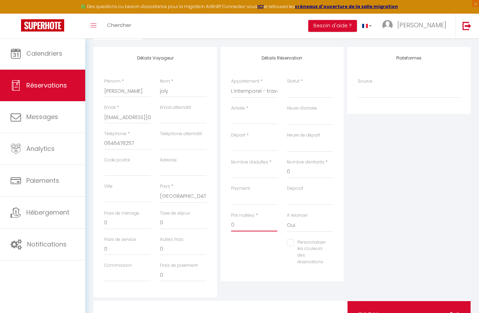
click at [240, 225] on input "0" at bounding box center [254, 225] width 47 height 13
click at [240, 223] on input "0" at bounding box center [254, 225] width 47 height 13
click at [131, 221] on input "0" at bounding box center [127, 223] width 47 height 13
click at [256, 120] on input "Arrivée" at bounding box center [254, 118] width 47 height 9
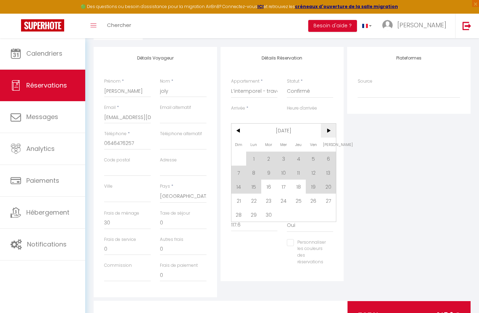
click at [330, 127] on span ">" at bounding box center [328, 131] width 15 height 14
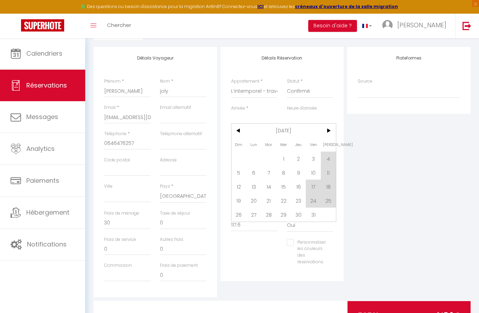
click at [327, 160] on span "4" at bounding box center [328, 159] width 15 height 14
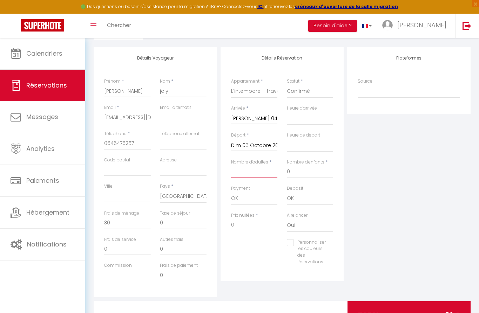
click at [258, 175] on input "Nombre d'adultes" at bounding box center [254, 172] width 47 height 13
click at [242, 226] on input "0" at bounding box center [254, 225] width 47 height 13
click at [115, 225] on input "0" at bounding box center [127, 223] width 47 height 13
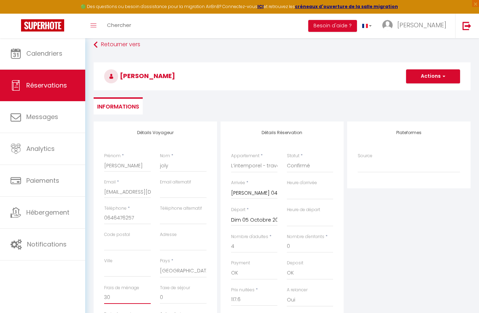
scroll to position [5, 0]
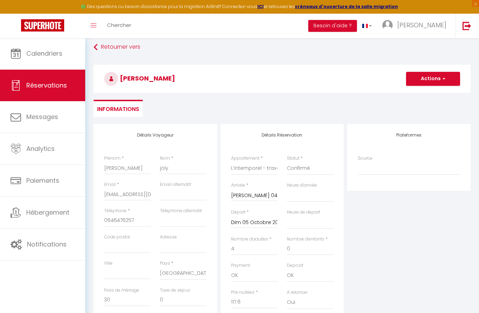
click at [425, 78] on button "Actions" at bounding box center [433, 79] width 54 height 14
click at [419, 93] on link "Enregistrer" at bounding box center [425, 93] width 55 height 9
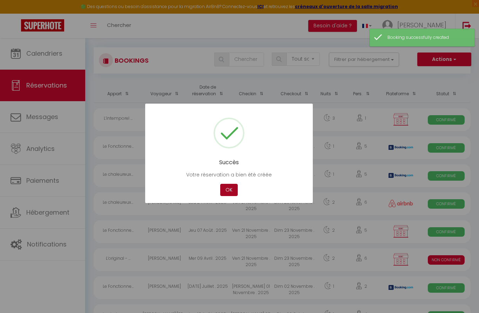
click at [228, 196] on button "OK" at bounding box center [229, 190] width 18 height 12
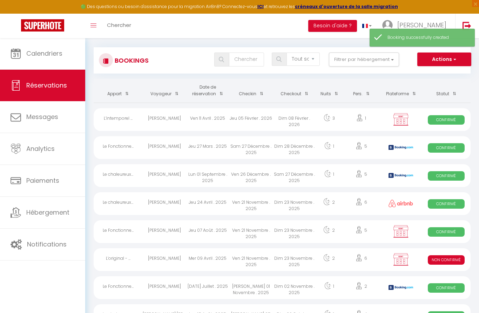
click at [453, 56] on span "button" at bounding box center [454, 59] width 4 height 7
click at [424, 74] on link "Nouvelle Réservation" at bounding box center [433, 74] width 75 height 9
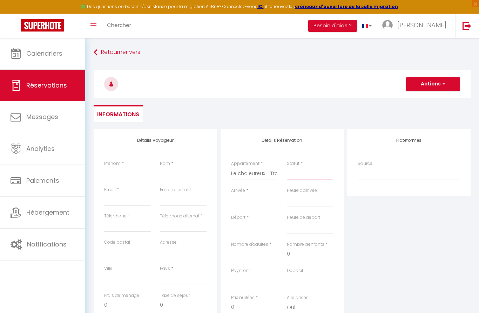
click at [300, 179] on select "Confirmé Non Confirmé [PERSON_NAME] par le voyageur No Show Request" at bounding box center [310, 173] width 47 height 13
click at [251, 200] on input "Arrivée" at bounding box center [254, 201] width 47 height 9
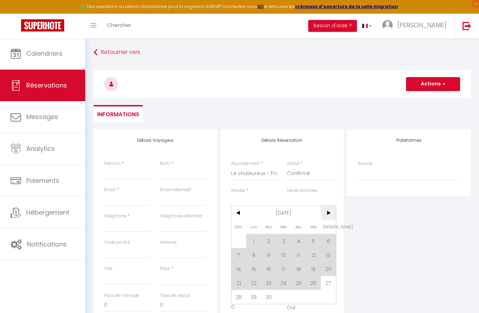
click at [325, 212] on span ">" at bounding box center [328, 213] width 15 height 14
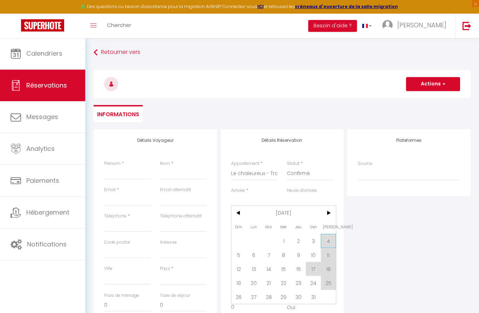
click at [328, 239] on span "4" at bounding box center [328, 241] width 15 height 14
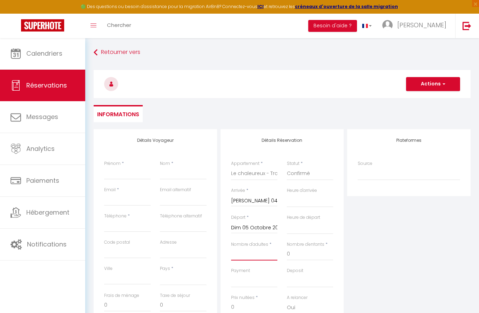
click at [264, 251] on input "Nombre d'adultes" at bounding box center [254, 254] width 47 height 13
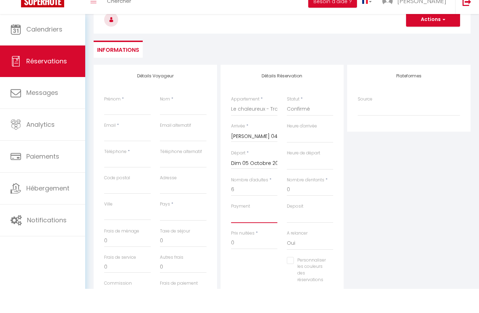
scroll to position [64, 0]
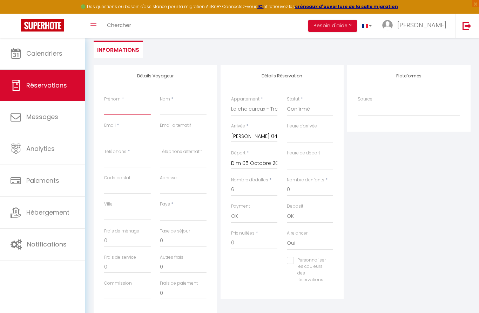
click at [125, 110] on input "Prénom" at bounding box center [127, 109] width 47 height 13
click at [177, 112] on input "Nom" at bounding box center [183, 109] width 47 height 13
click at [126, 137] on input "Email client" at bounding box center [127, 135] width 47 height 13
click at [114, 162] on input "Téléphone" at bounding box center [127, 161] width 47 height 13
click at [242, 242] on input "0" at bounding box center [254, 243] width 47 height 13
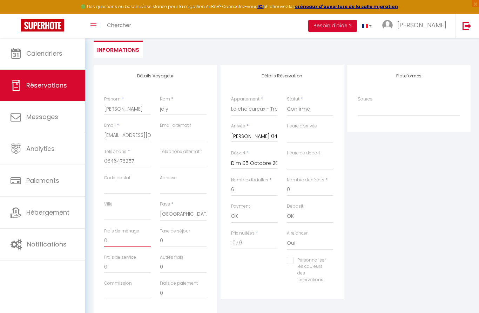
click at [134, 242] on input "0" at bounding box center [127, 241] width 47 height 13
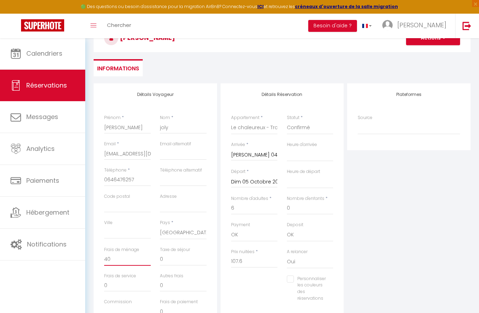
scroll to position [0, 0]
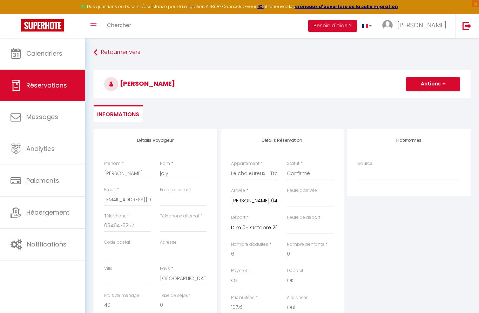
click at [433, 86] on button "Actions" at bounding box center [433, 84] width 54 height 14
click at [416, 107] on ul "Informations" at bounding box center [282, 113] width 377 height 17
click at [430, 84] on button "Actions" at bounding box center [433, 84] width 54 height 14
click at [421, 101] on link "Enregistrer" at bounding box center [425, 99] width 55 height 9
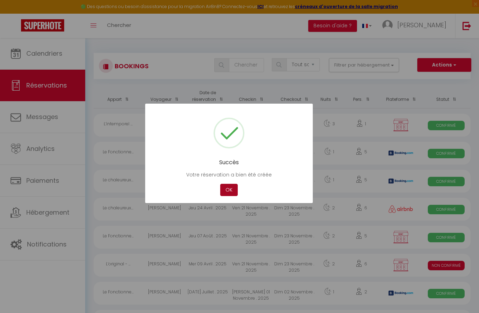
click at [227, 191] on button "OK" at bounding box center [229, 190] width 18 height 12
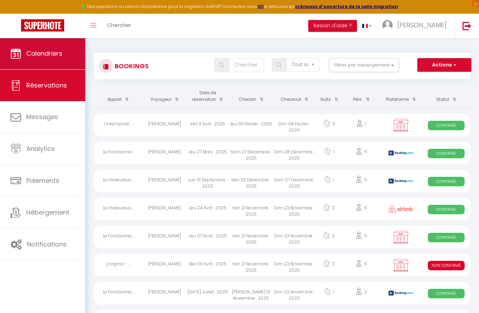
click at [51, 55] on span "Calendriers" at bounding box center [44, 53] width 36 height 9
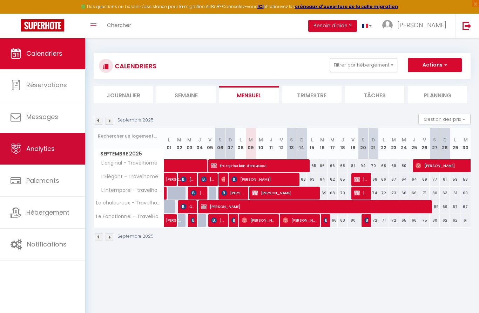
click at [51, 160] on link "Analytics" at bounding box center [42, 149] width 85 height 32
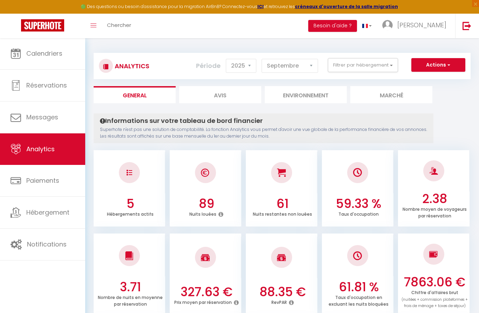
click at [442, 68] on button "Actions" at bounding box center [438, 65] width 54 height 14
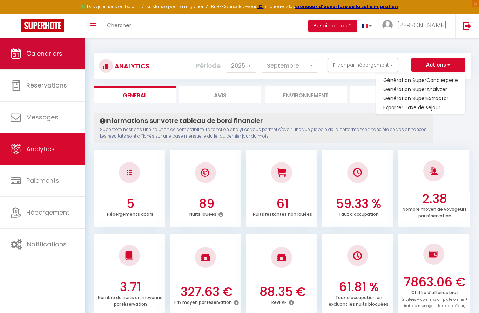
click at [40, 56] on div at bounding box center [239, 156] width 479 height 313
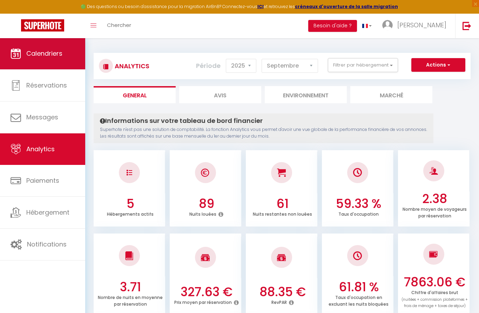
click at [46, 52] on span "Calendriers" at bounding box center [44, 53] width 36 height 9
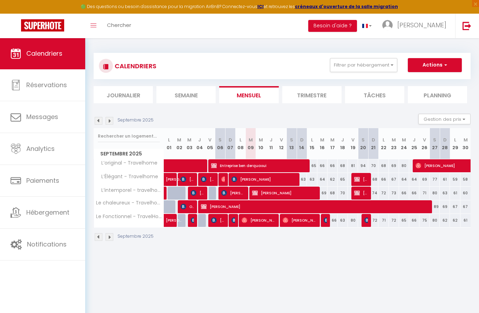
click at [434, 67] on button "Actions" at bounding box center [435, 65] width 54 height 14
click at [422, 81] on link "Nouvelle réservation" at bounding box center [427, 81] width 61 height 11
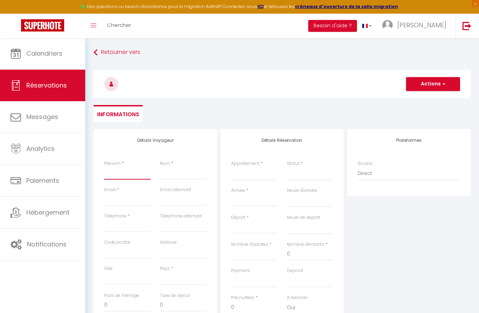
click at [121, 178] on input "Prénom" at bounding box center [127, 173] width 47 height 13
